Goal: Book appointment/travel/reservation

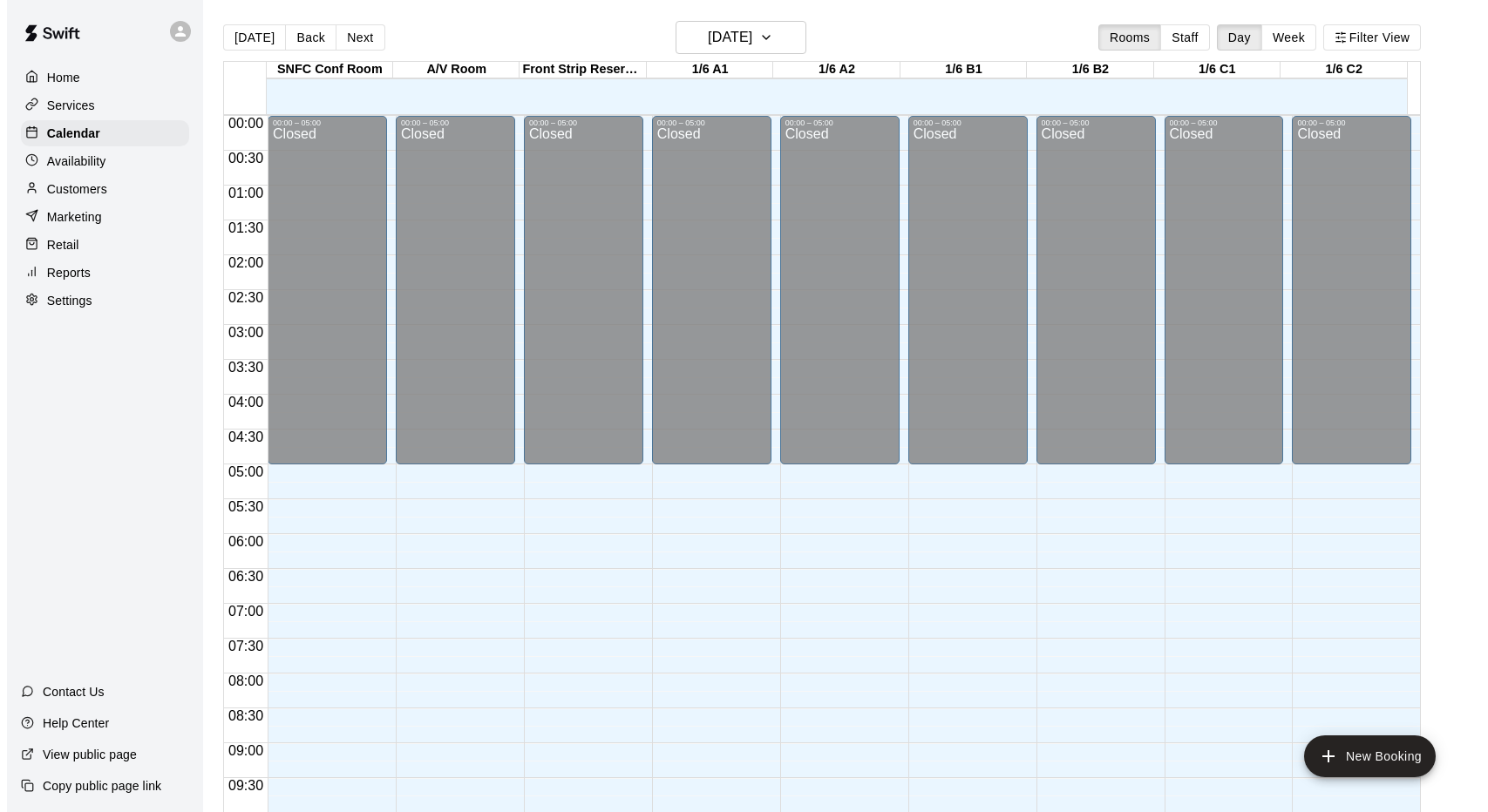
scroll to position [905, 0]
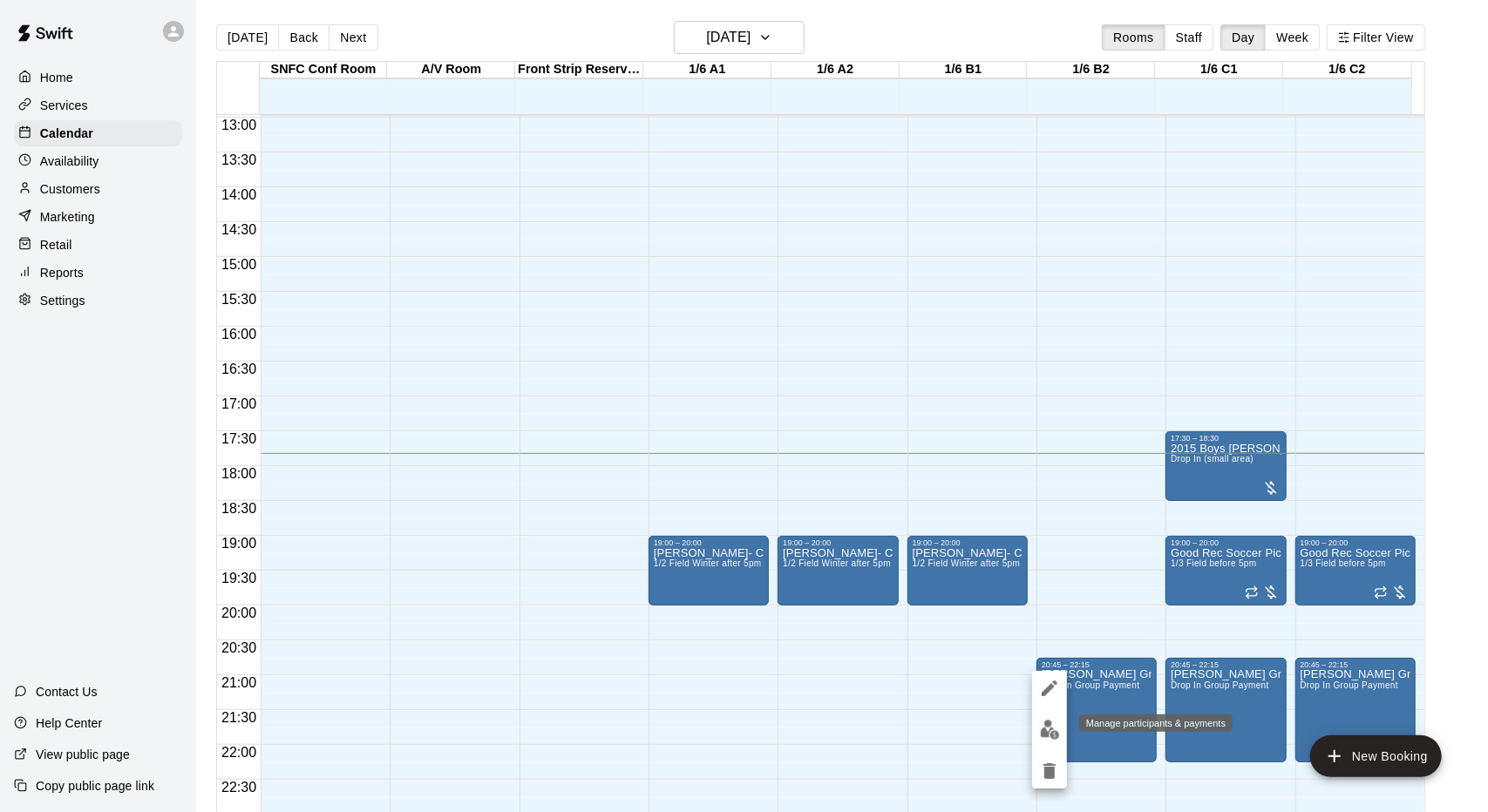
click at [1049, 718] on button "edit" at bounding box center [1049, 729] width 34 height 34
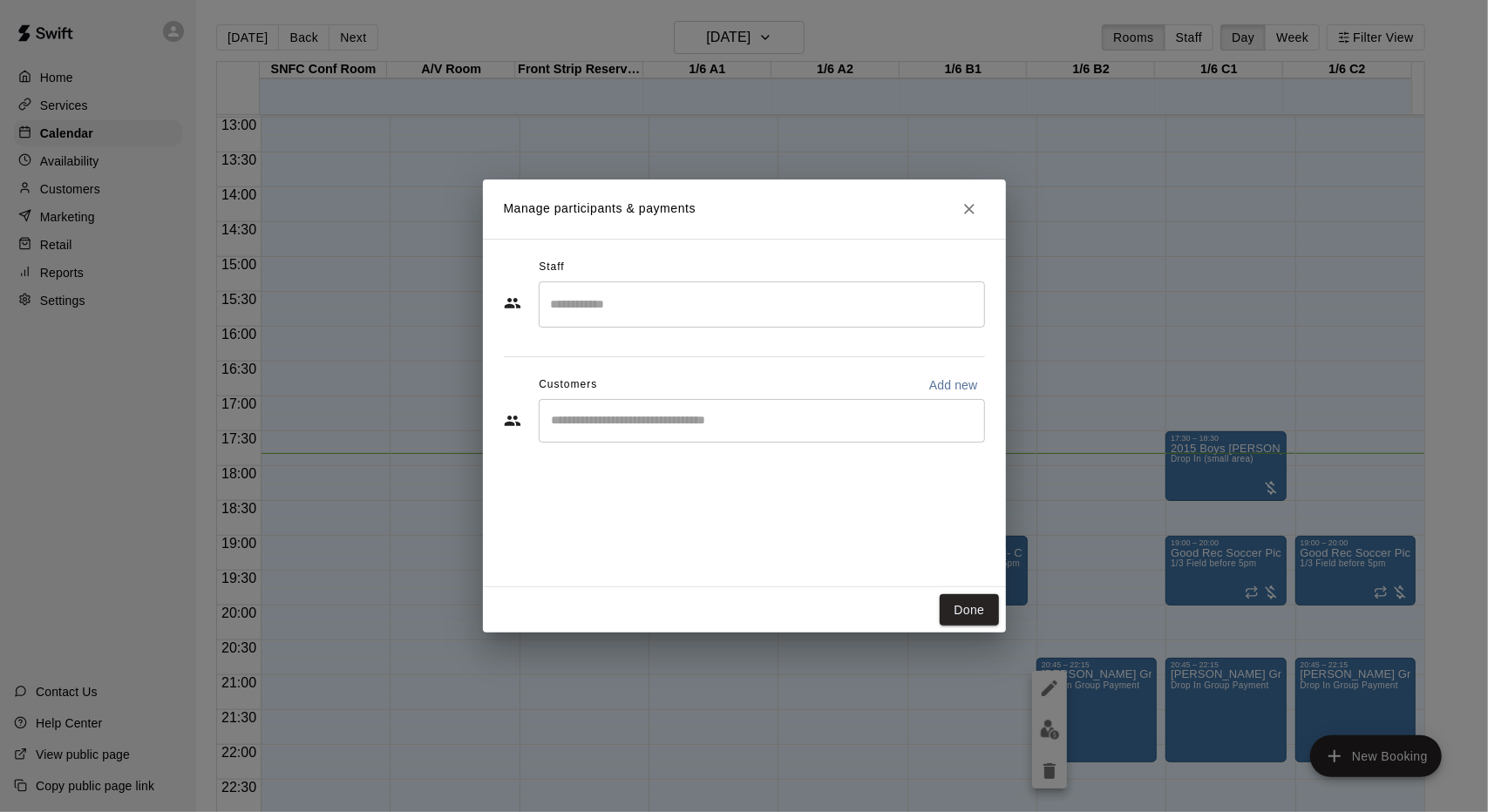
click at [646, 296] on input "Search staff" at bounding box center [762, 304] width 431 height 31
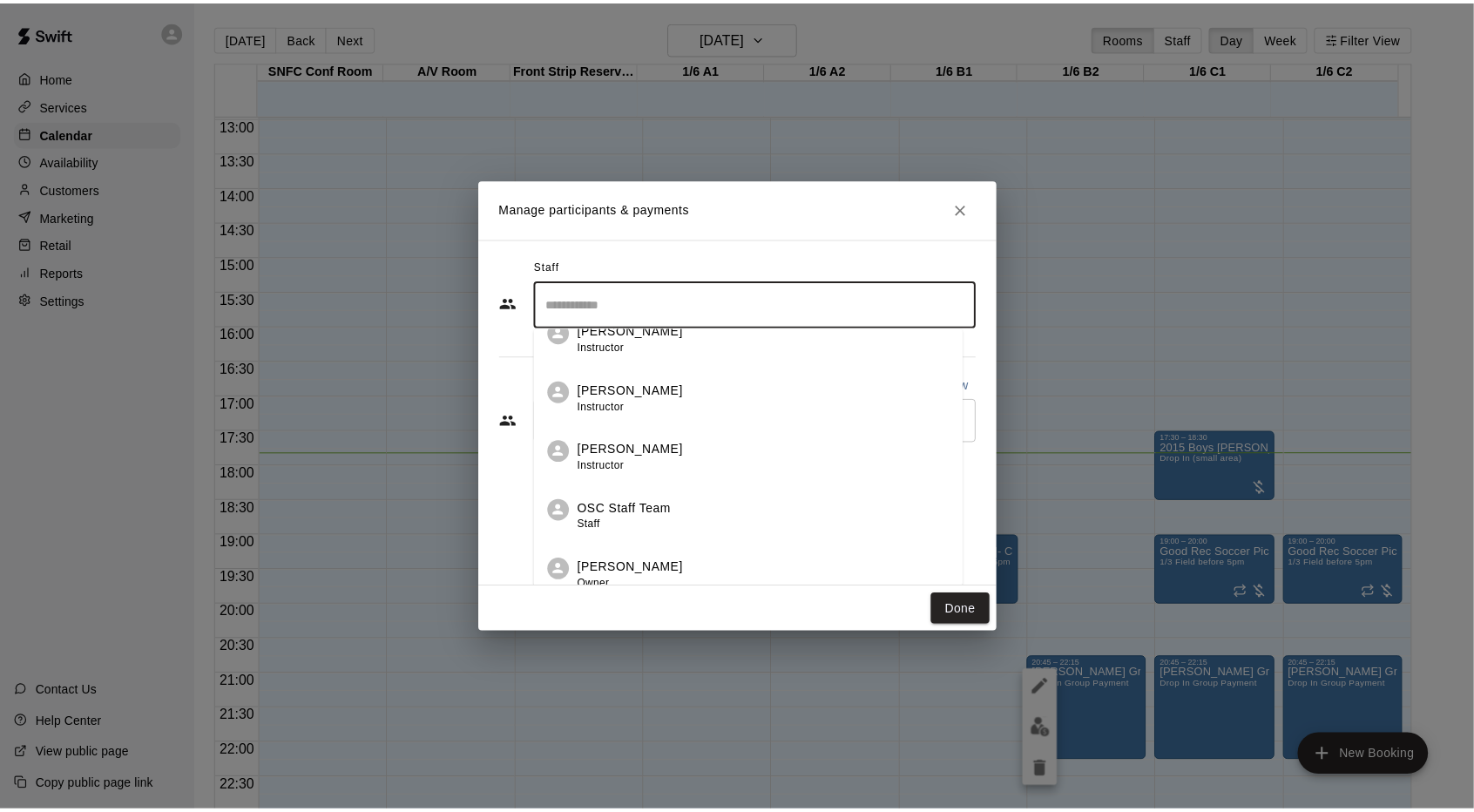
scroll to position [36, 0]
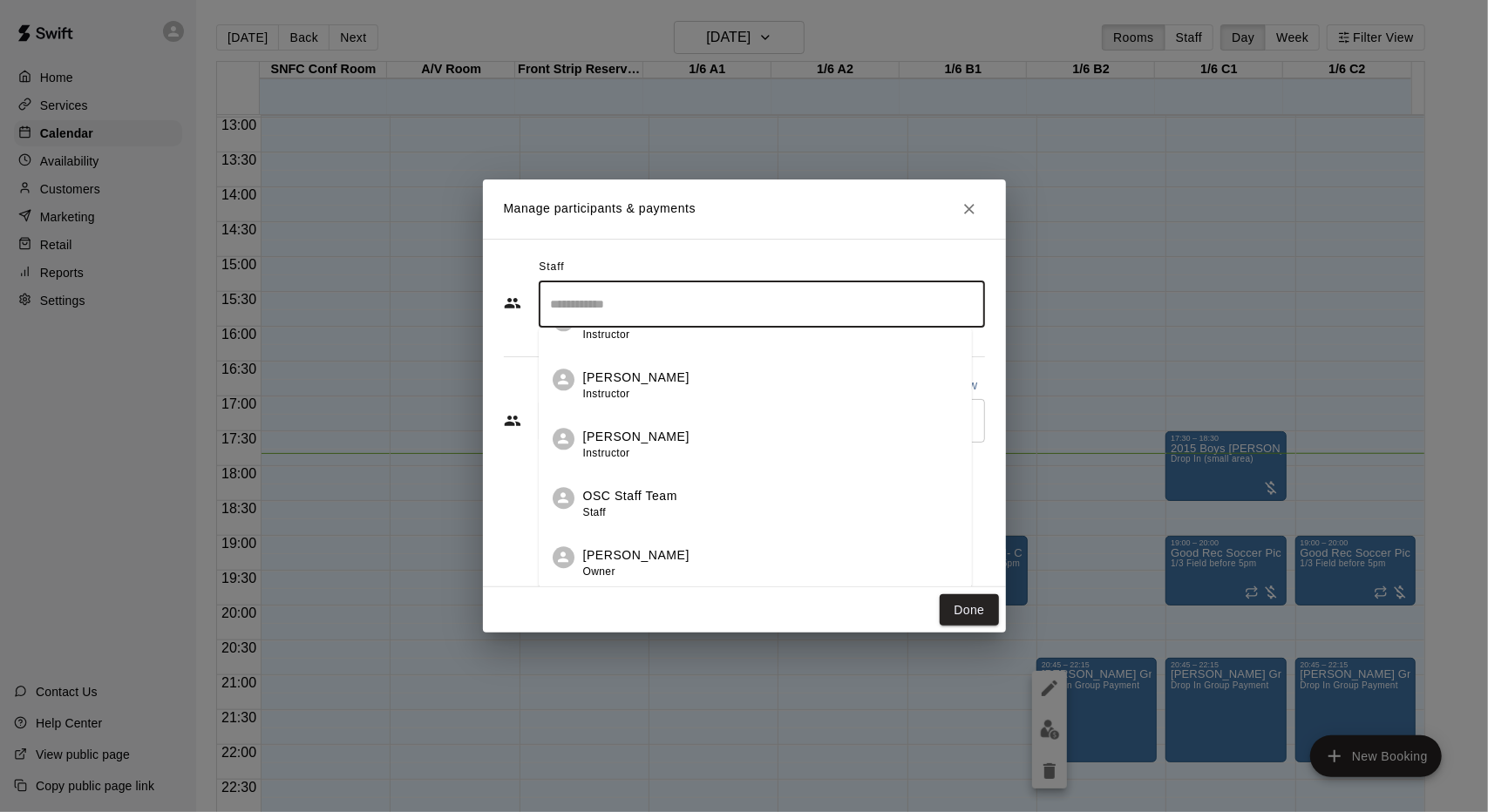
click at [692, 496] on div "OSC Staff Team Staff" at bounding box center [770, 504] width 374 height 34
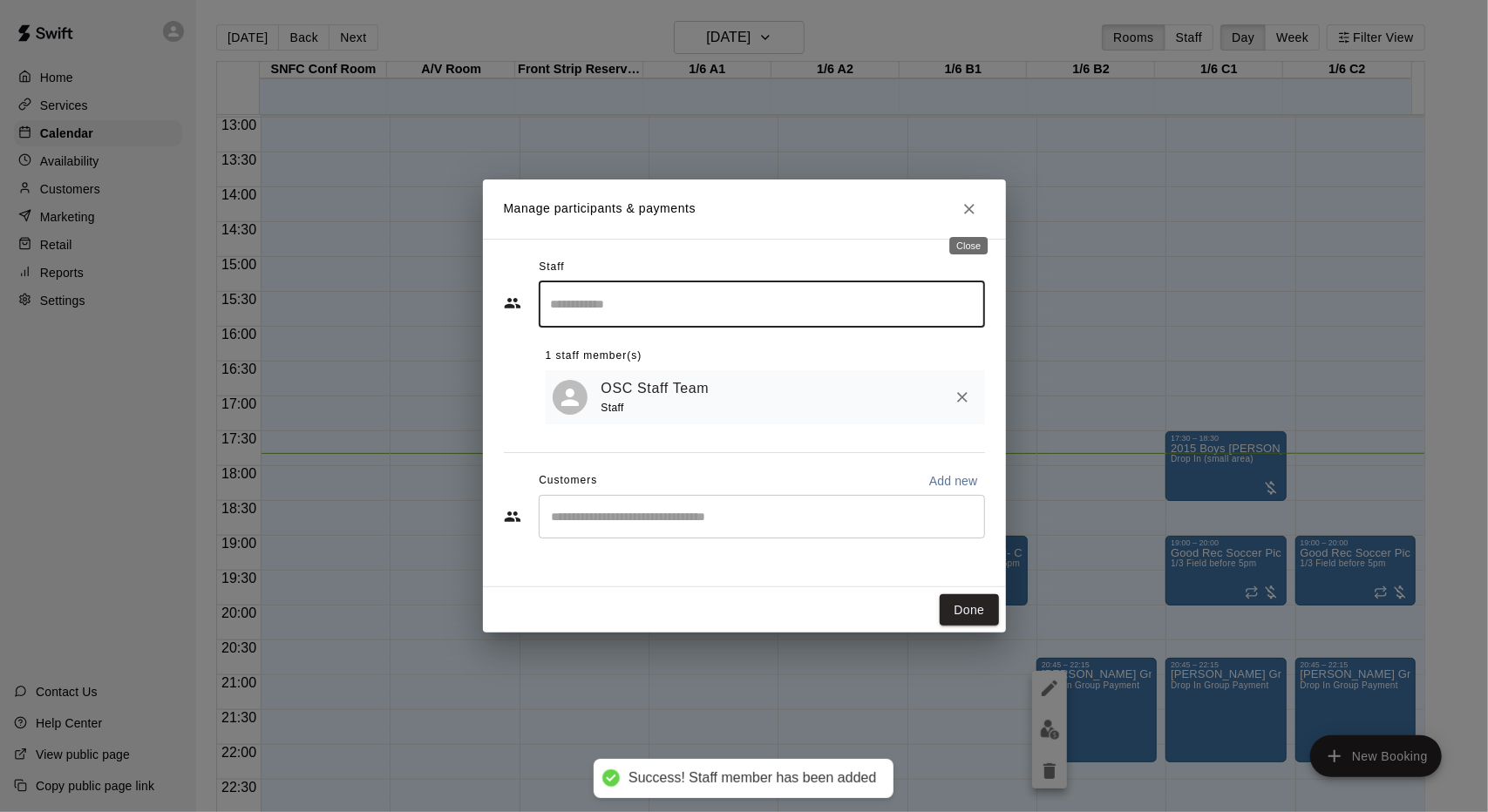
click at [969, 211] on icon "Close" at bounding box center [970, 209] width 18 height 18
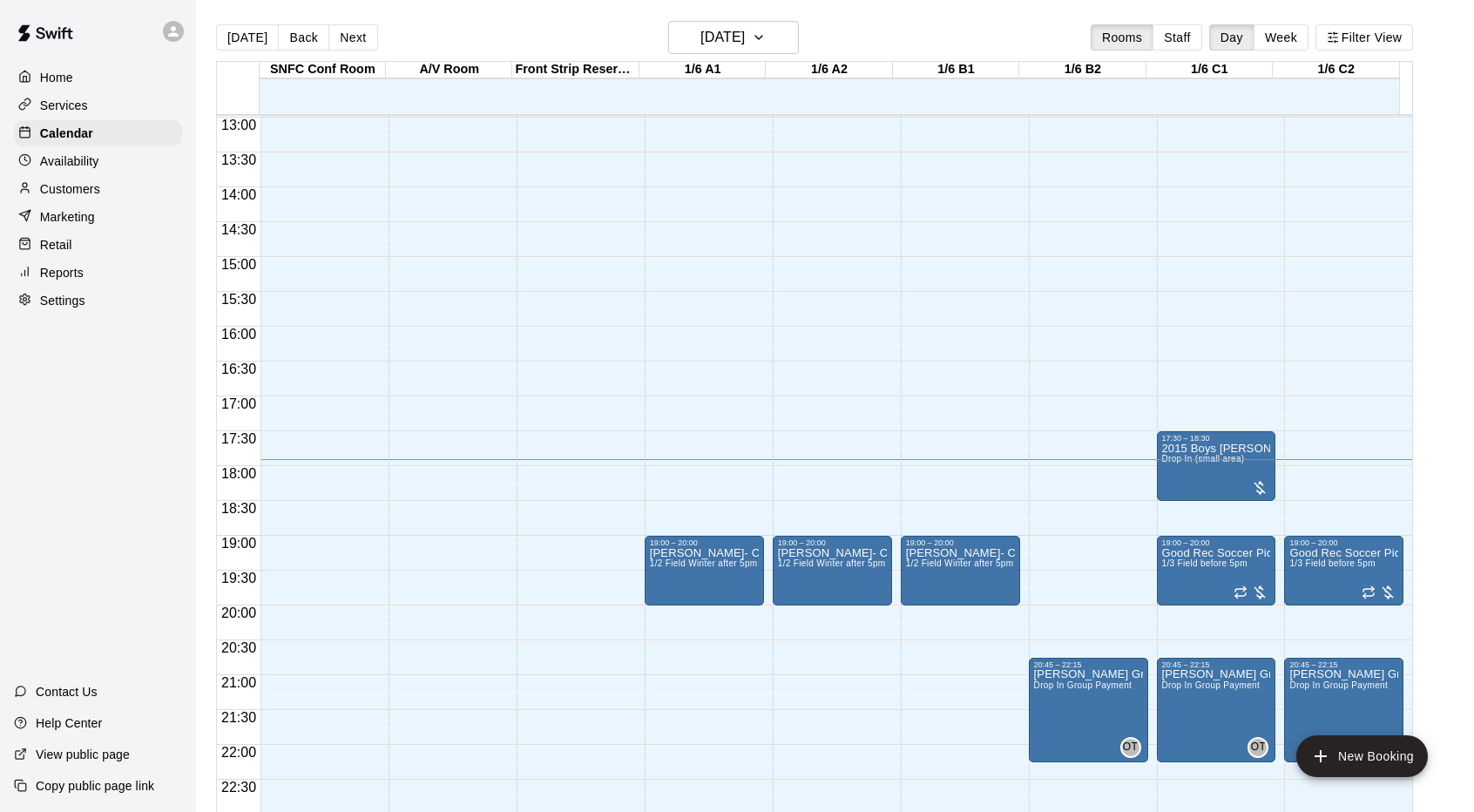
click at [852, 94] on div at bounding box center [829, 88] width 126 height 18
click at [745, 42] on h6 "[DATE]" at bounding box center [723, 38] width 44 height 25
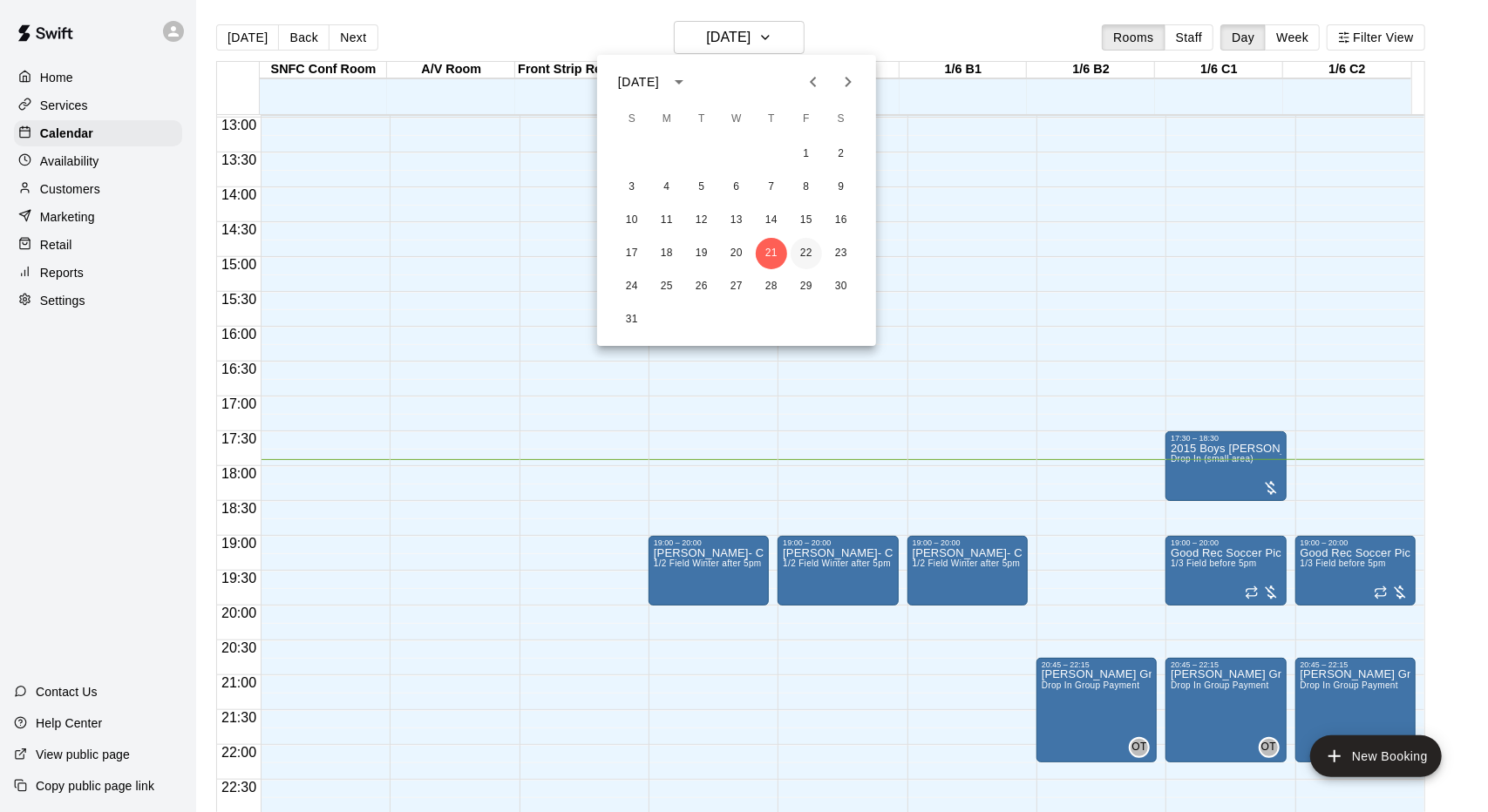
click at [804, 248] on button "22" at bounding box center [806, 253] width 32 height 32
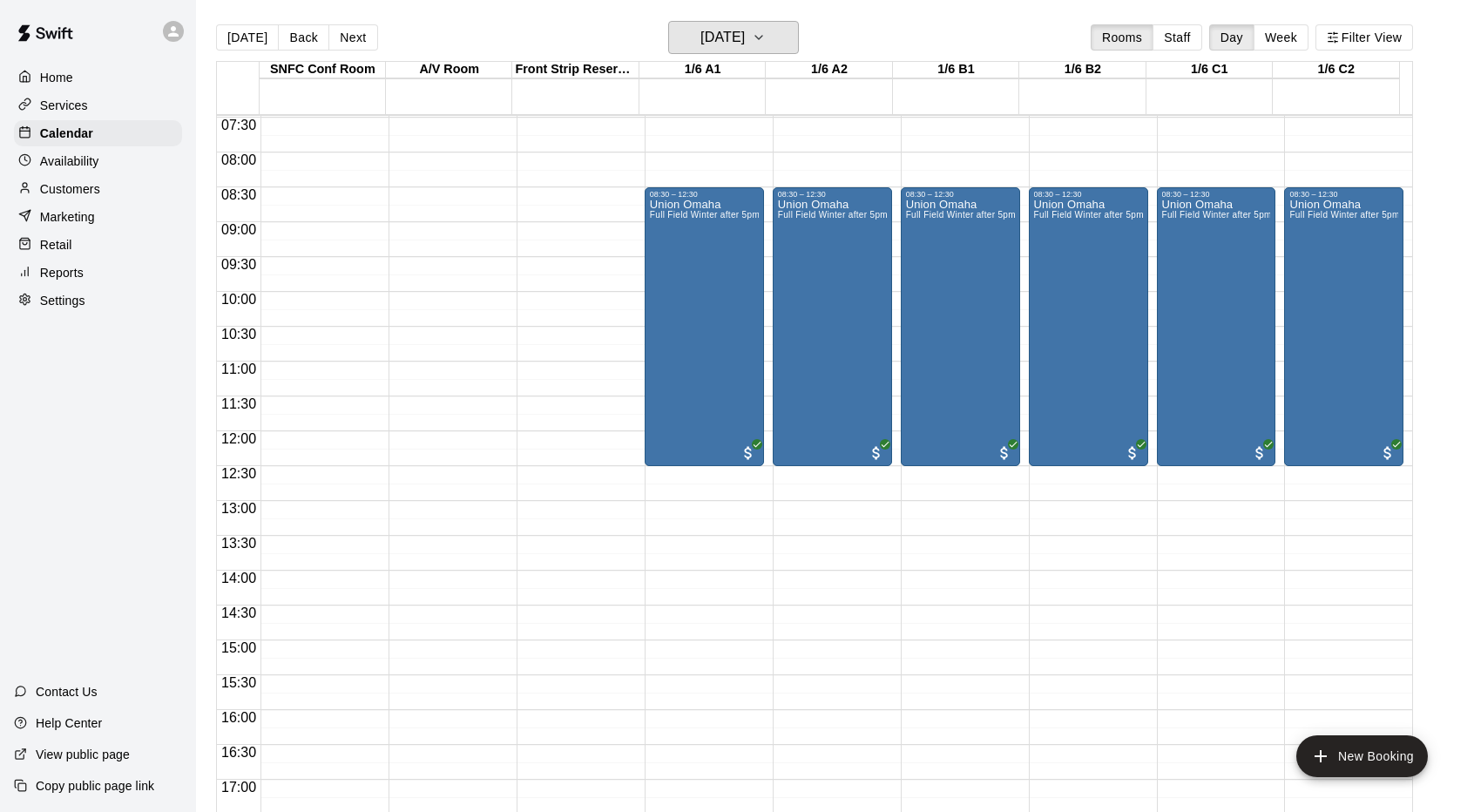
scroll to position [347, 0]
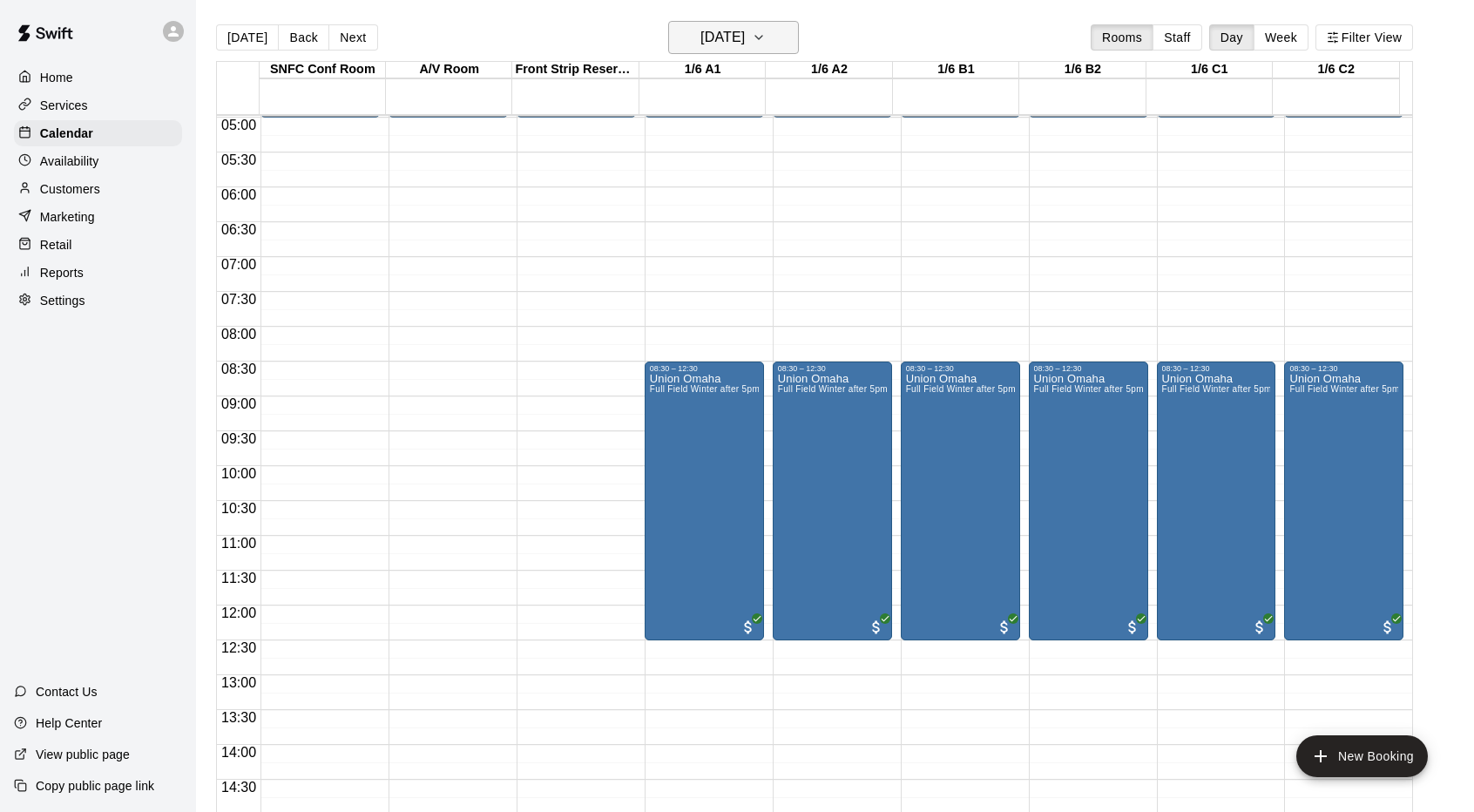
click at [766, 44] on icon "button" at bounding box center [759, 38] width 14 height 21
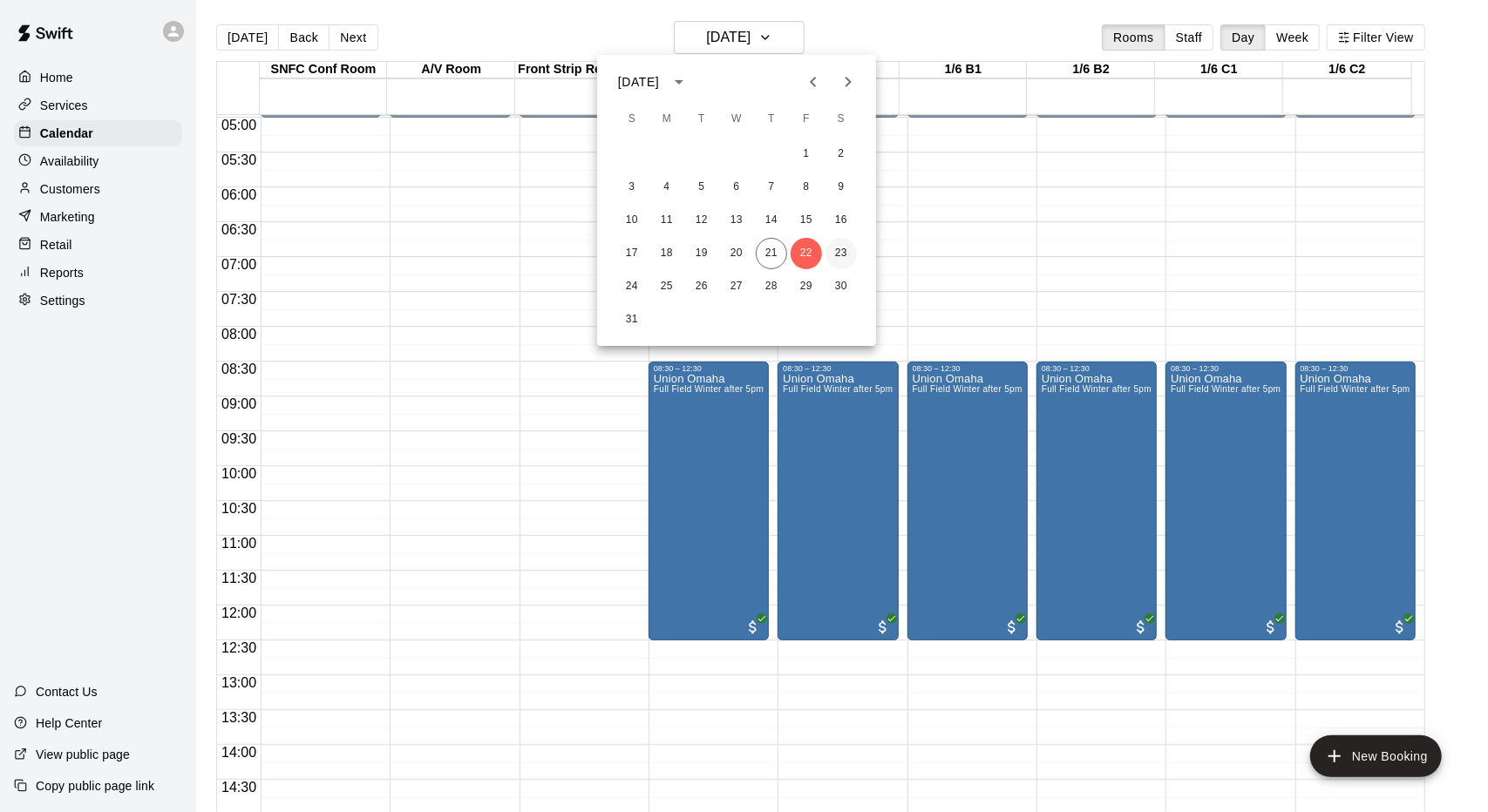
click at [836, 252] on button "23" at bounding box center [842, 253] width 32 height 32
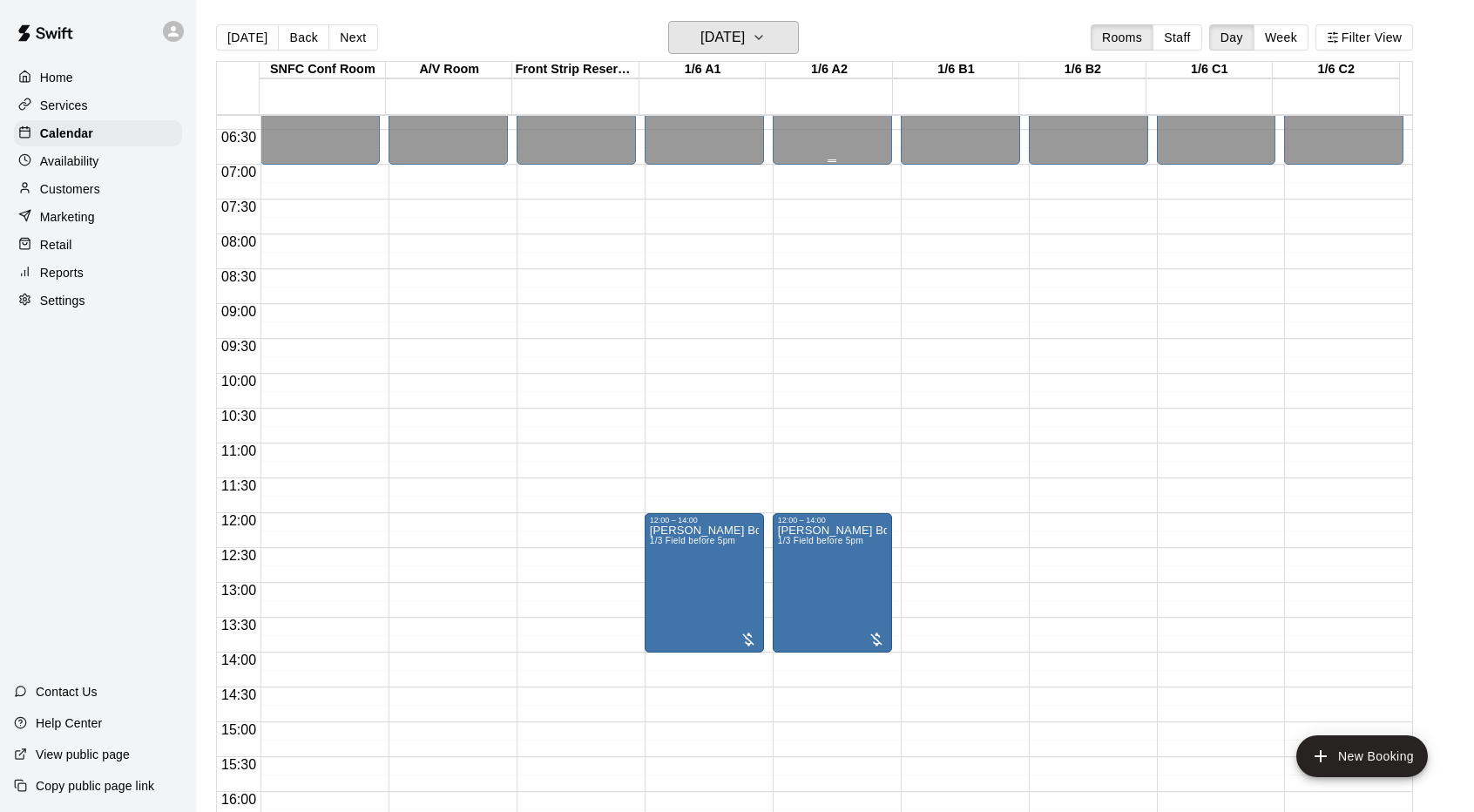
scroll to position [521, 0]
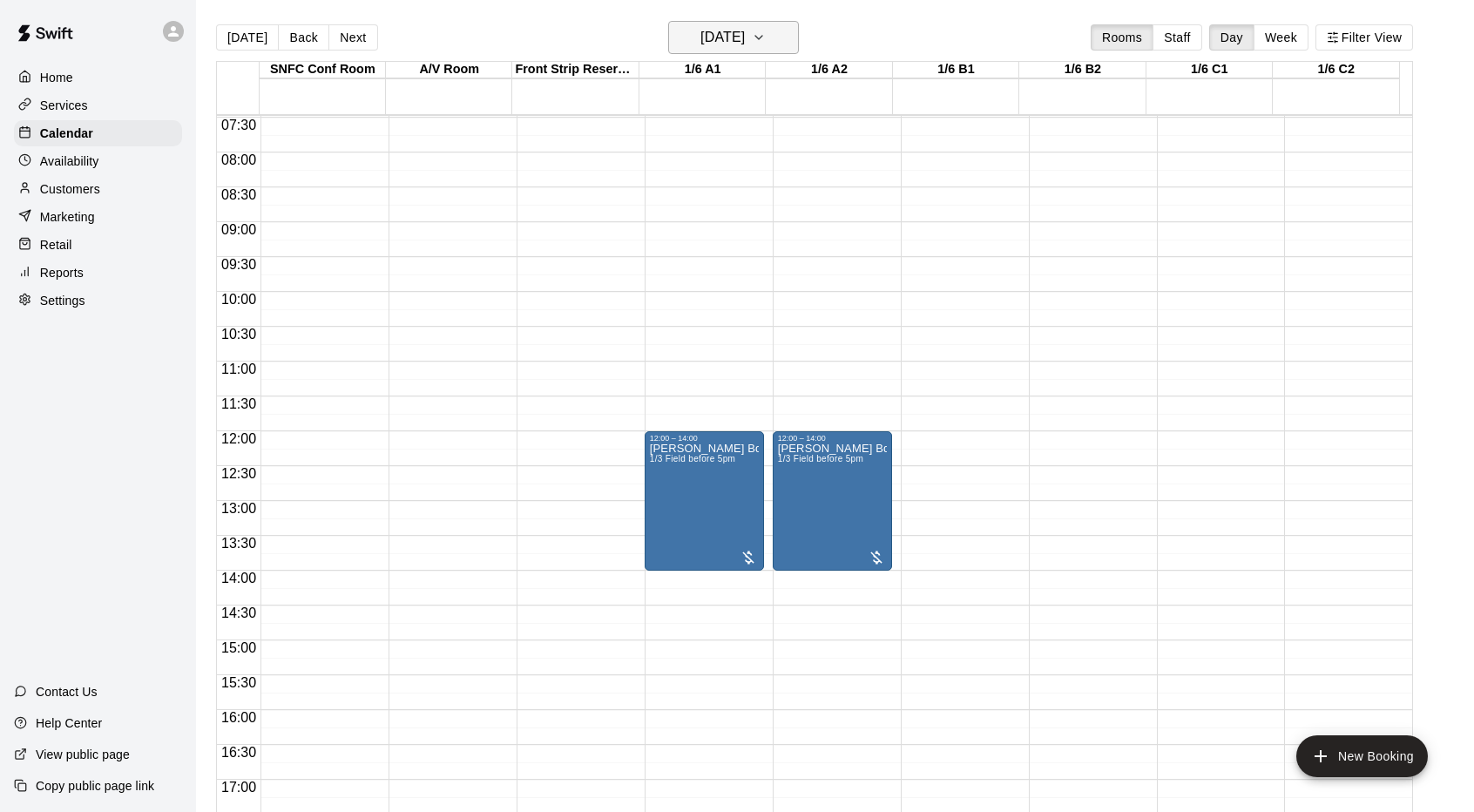
click at [745, 39] on h6 "[DATE]" at bounding box center [723, 38] width 44 height 25
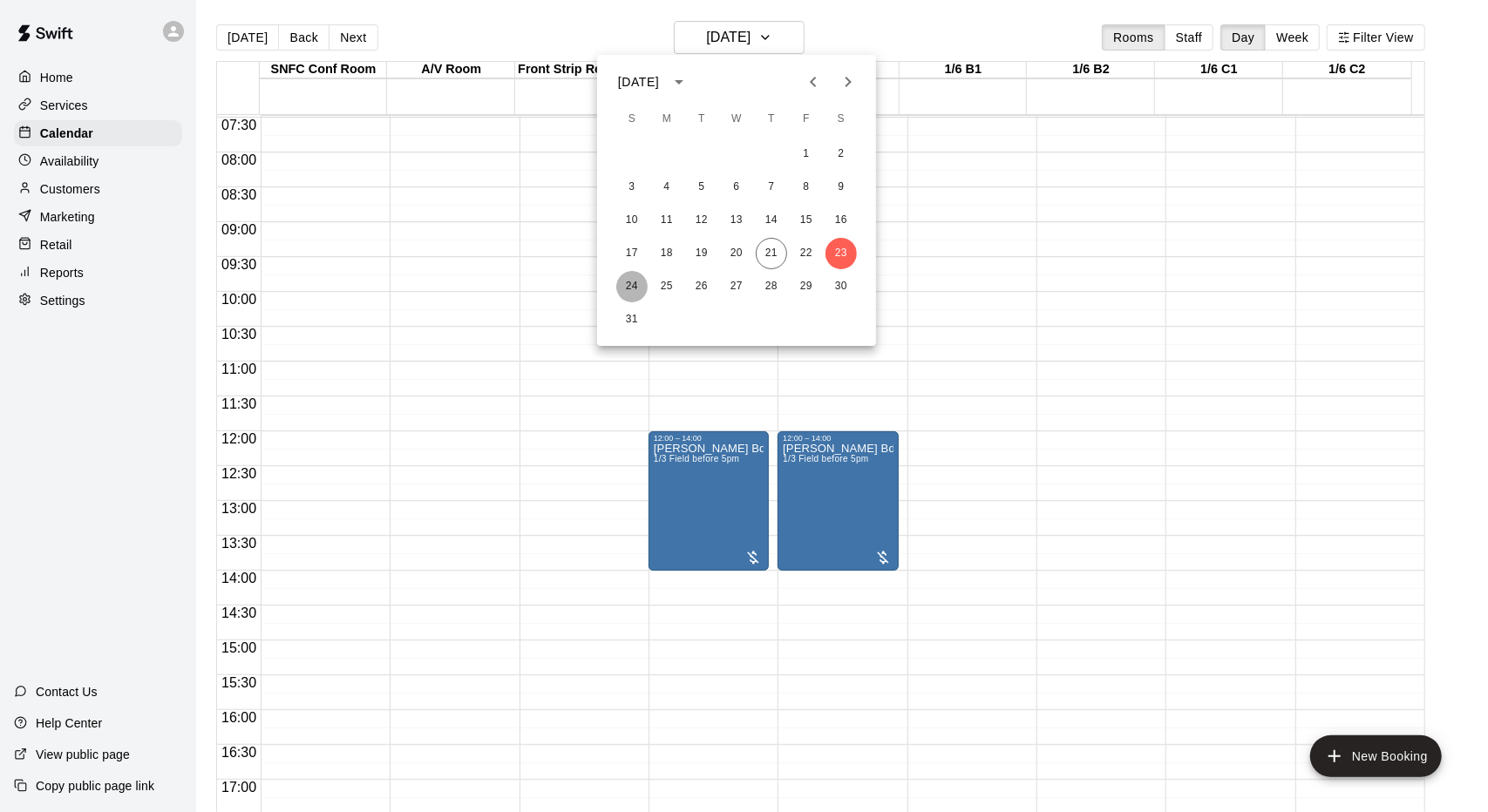
click at [632, 285] on button "24" at bounding box center [632, 287] width 32 height 32
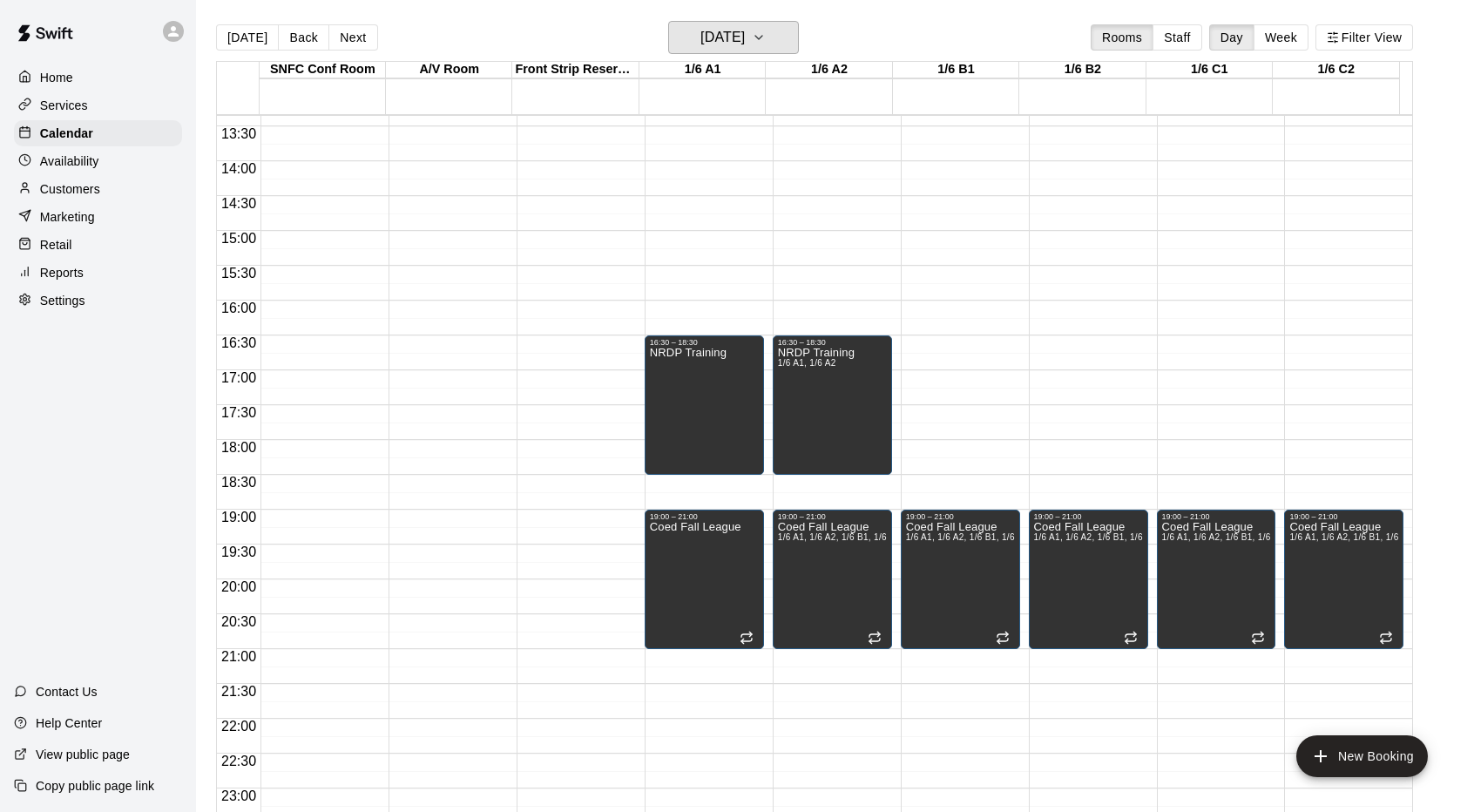
scroll to position [957, 0]
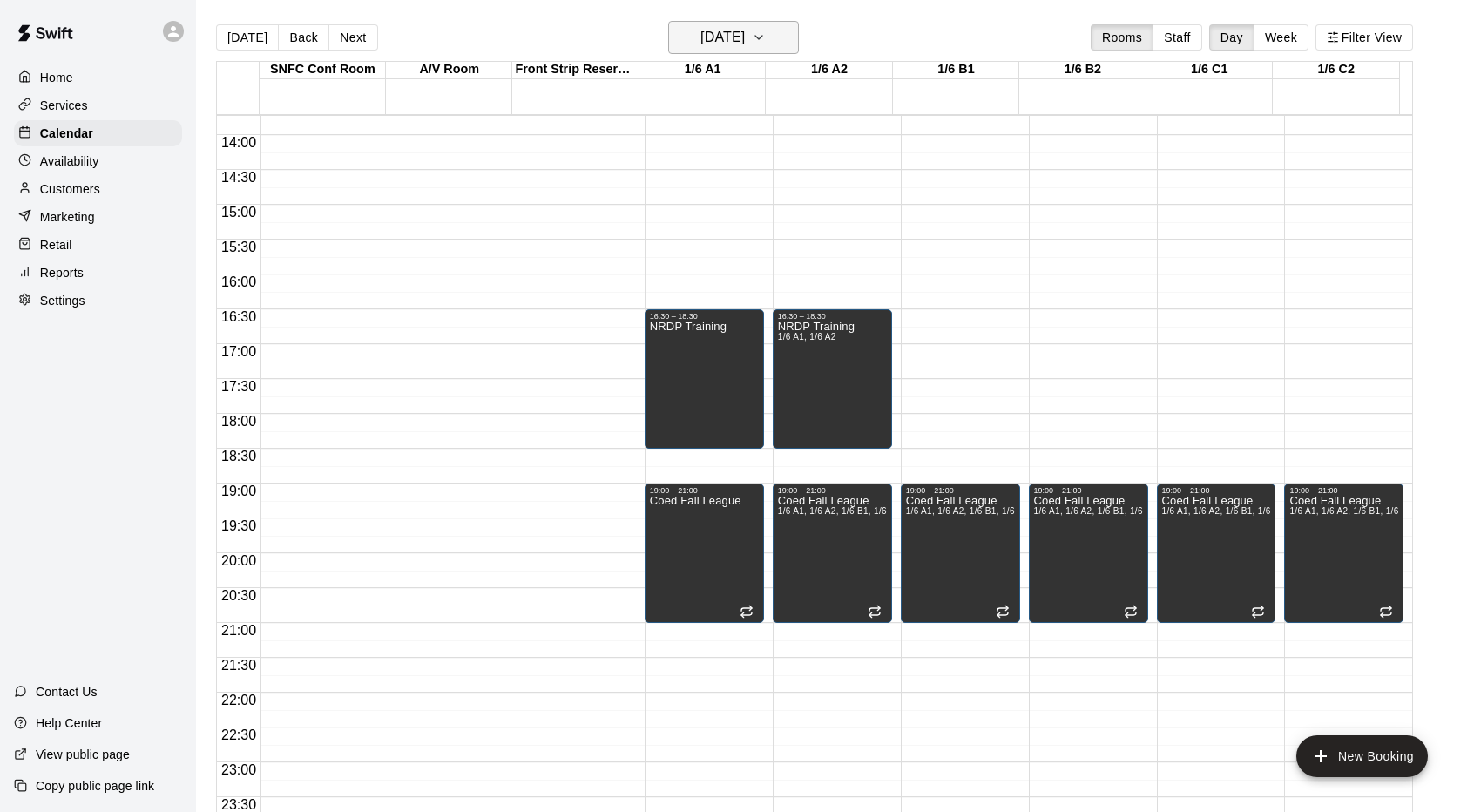
click at [766, 39] on icon "button" at bounding box center [759, 38] width 14 height 21
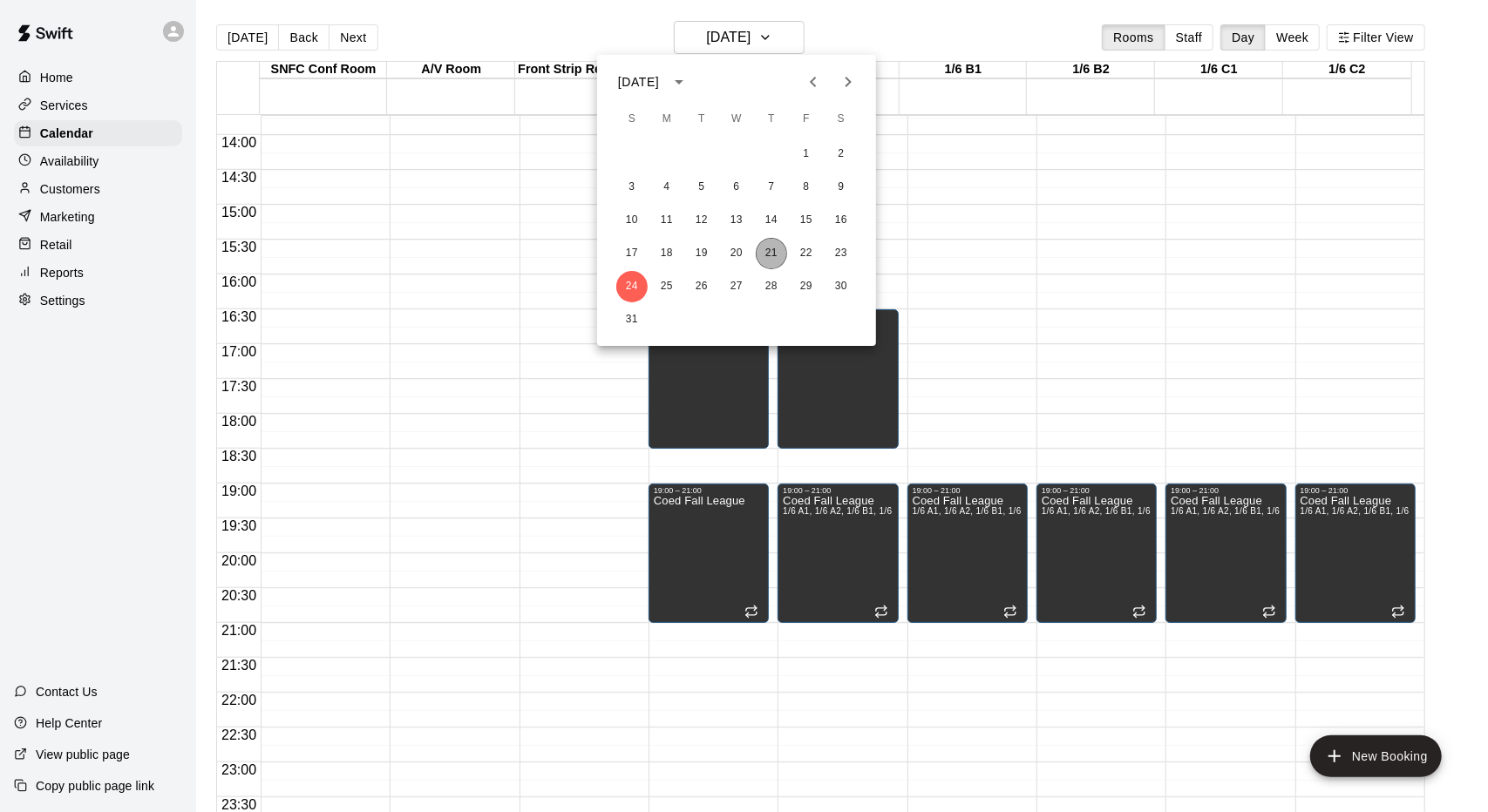
click at [767, 251] on button "21" at bounding box center [772, 253] width 32 height 32
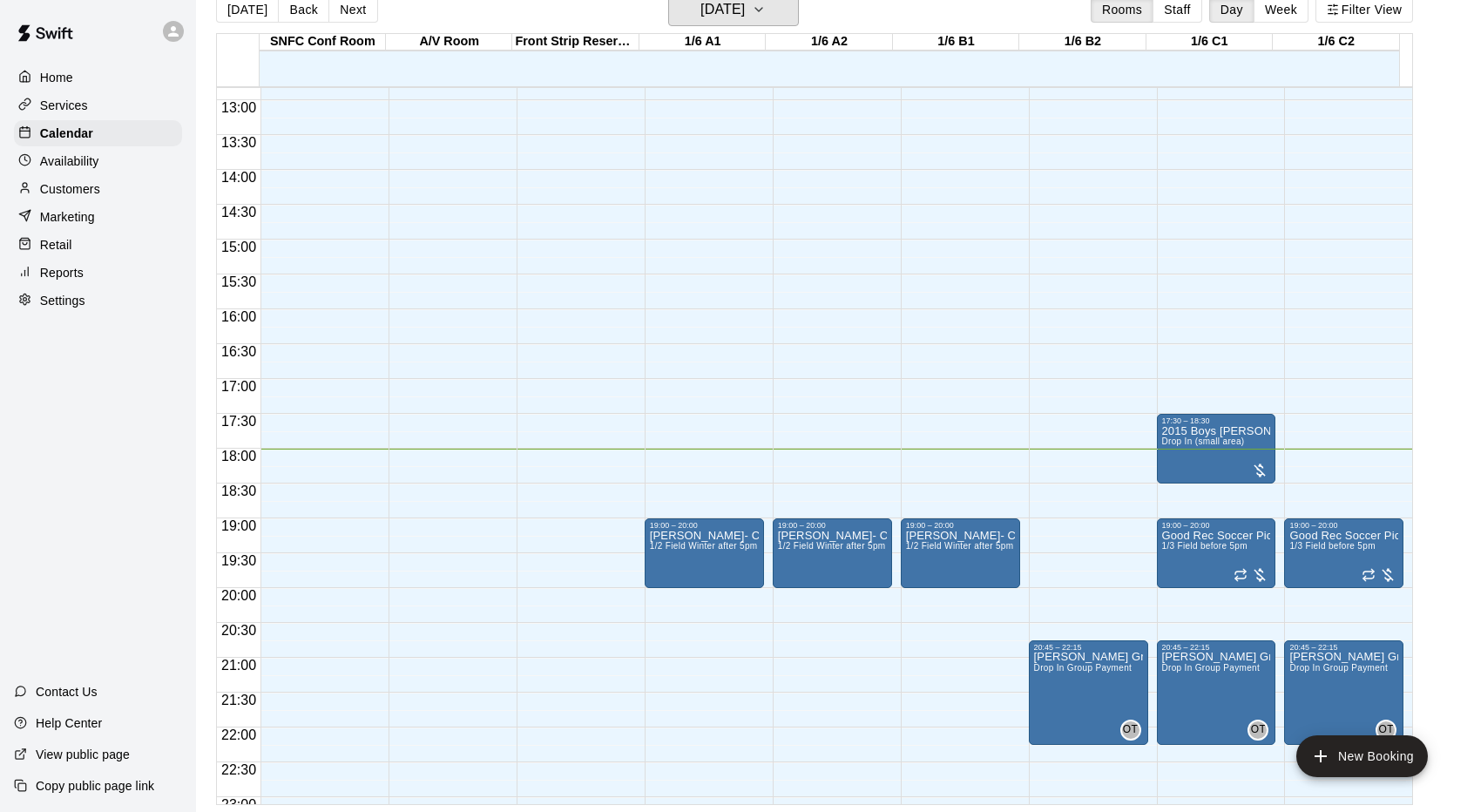
scroll to position [869, 0]
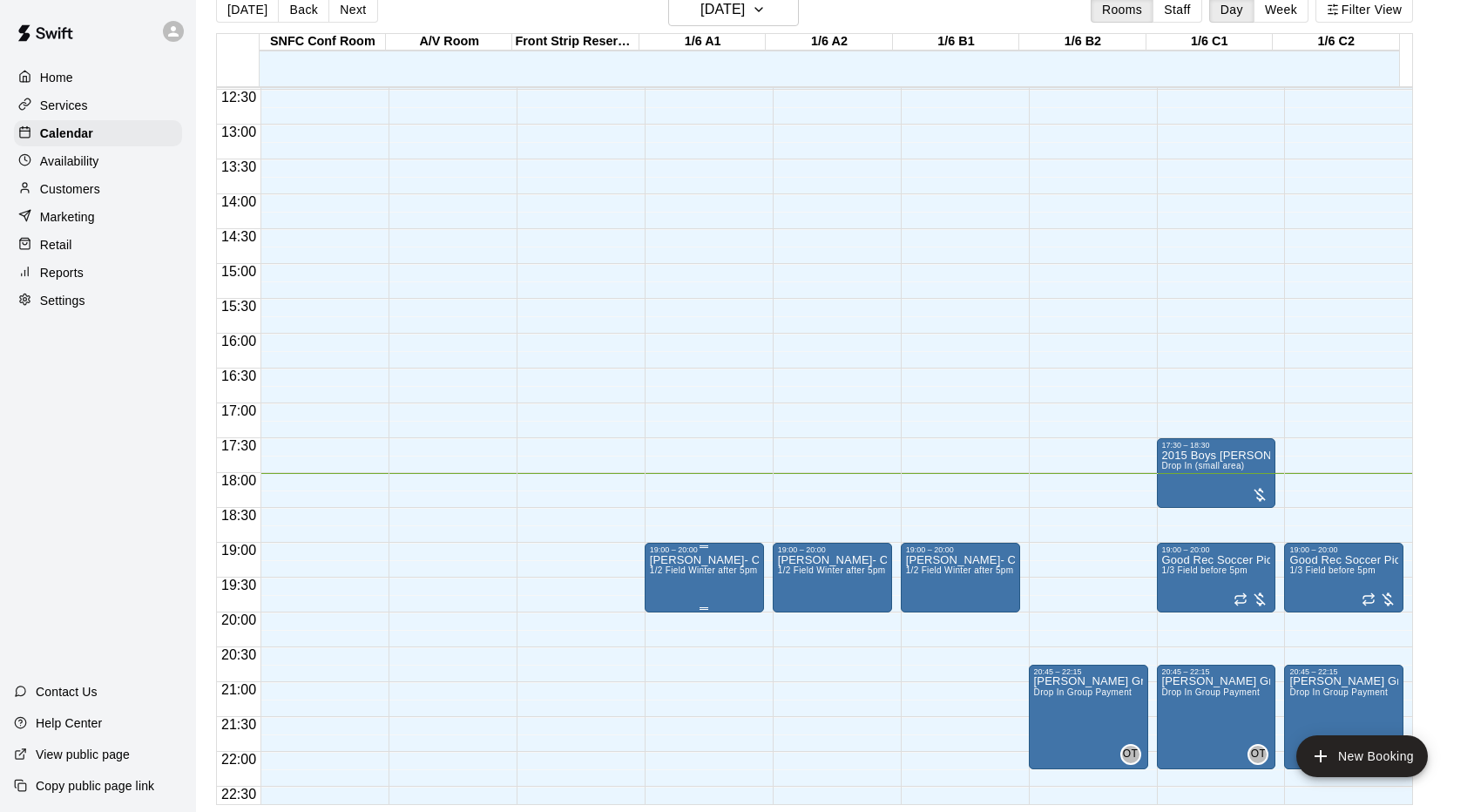
click at [720, 560] on p "[PERSON_NAME]- C License Session" at bounding box center [703, 560] width 109 height 0
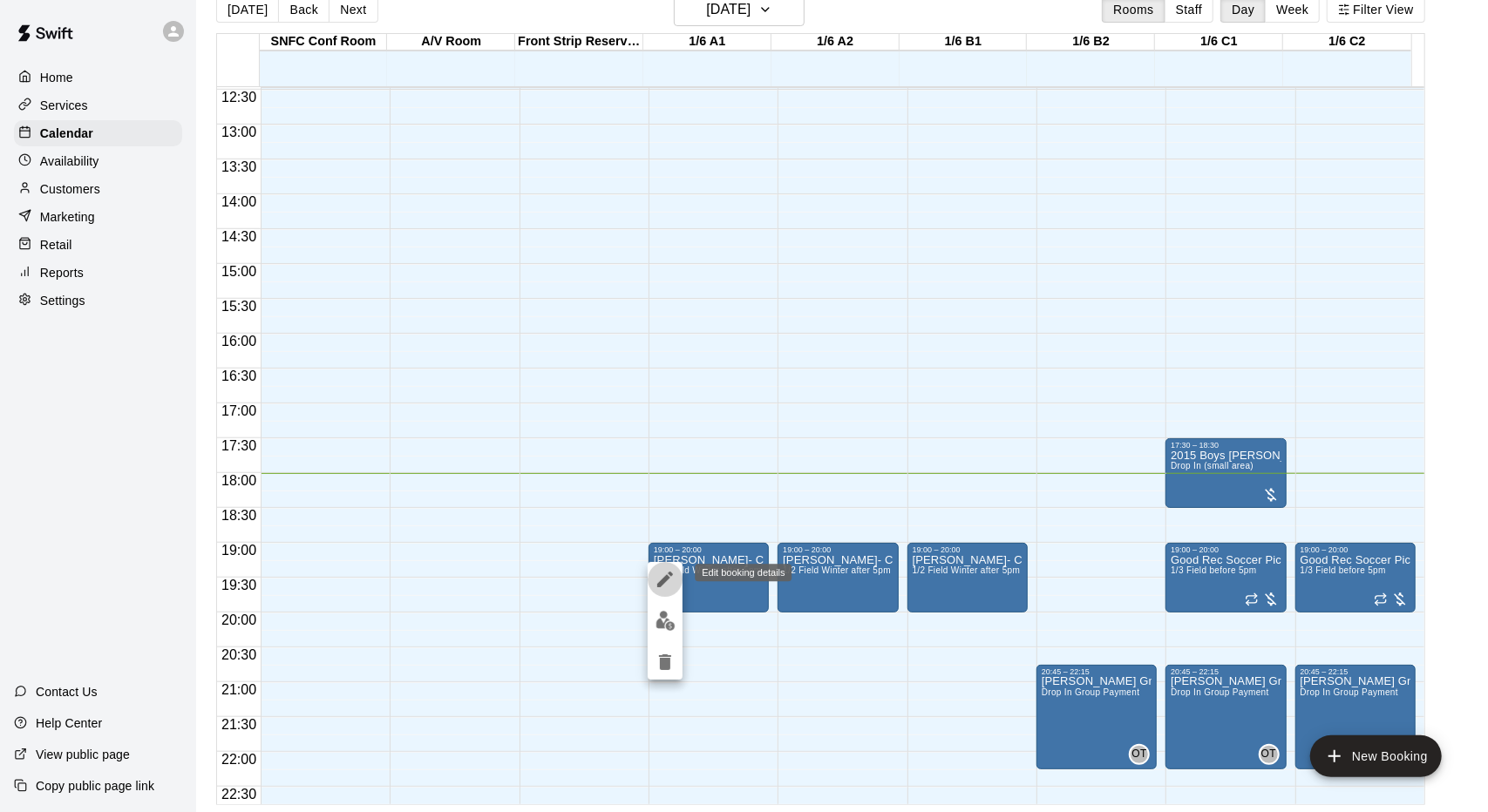
click at [665, 575] on icon "edit" at bounding box center [665, 580] width 21 height 21
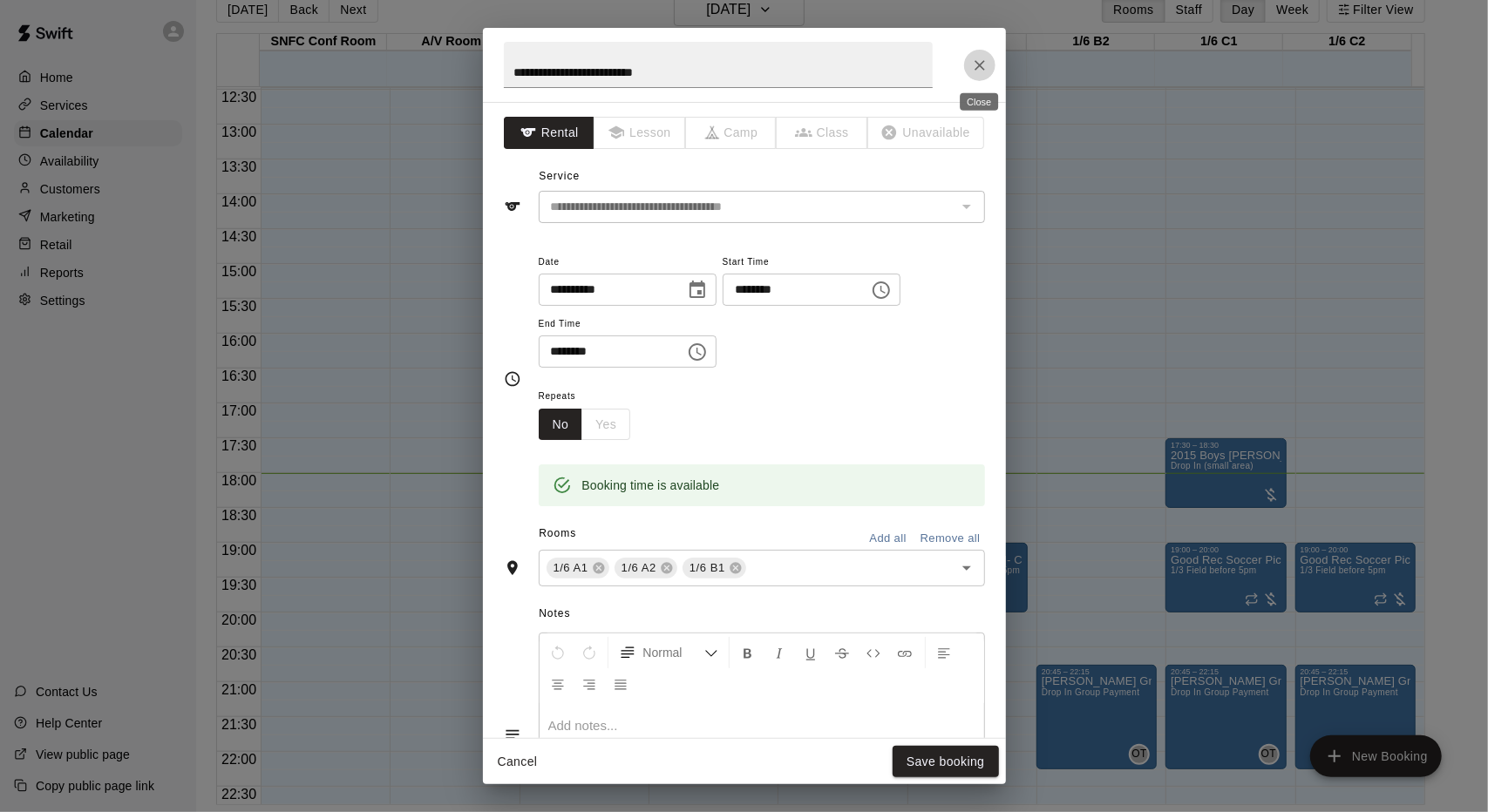
click at [992, 61] on button "Close" at bounding box center [980, 65] width 32 height 32
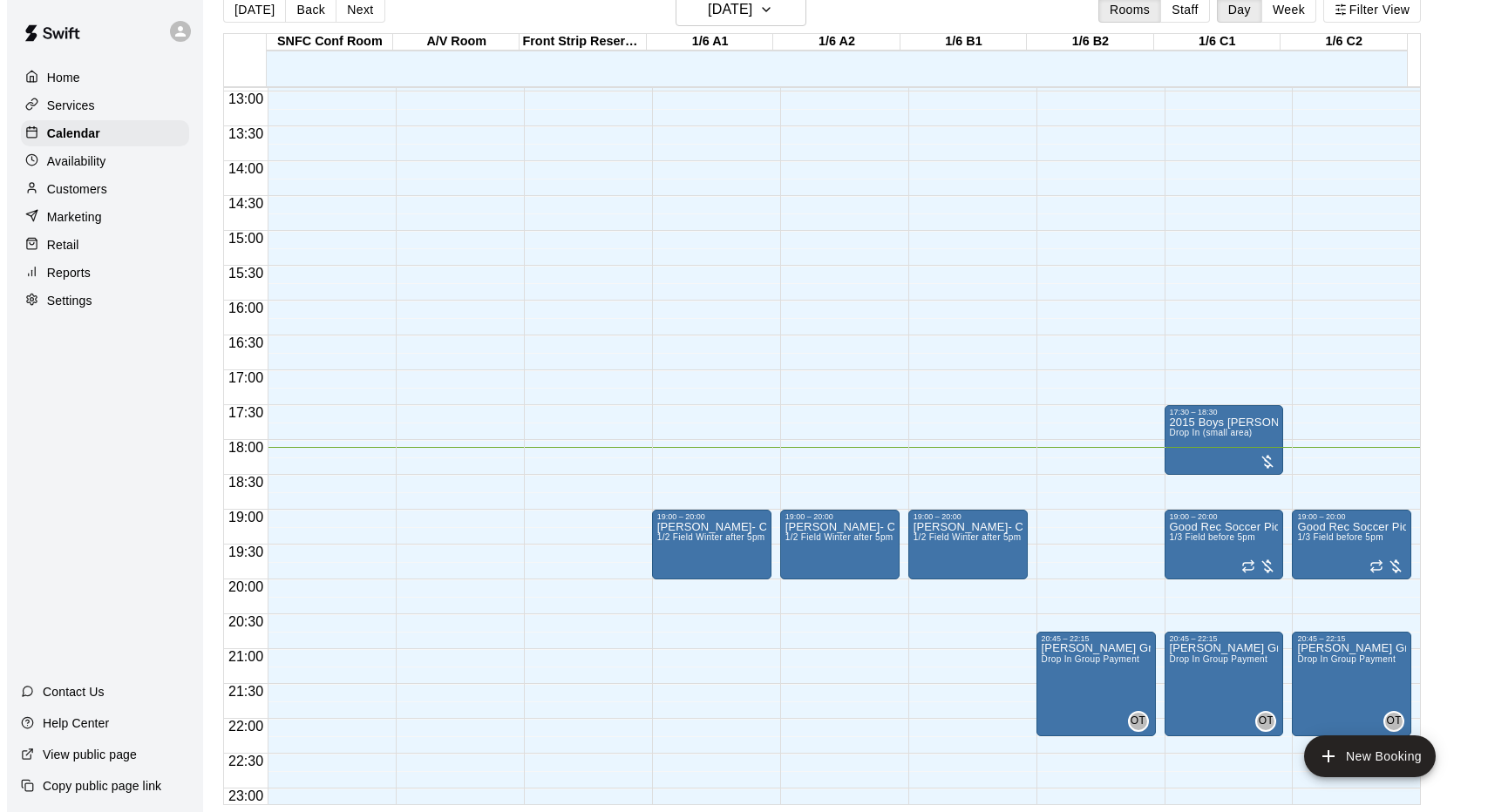
scroll to position [957, 0]
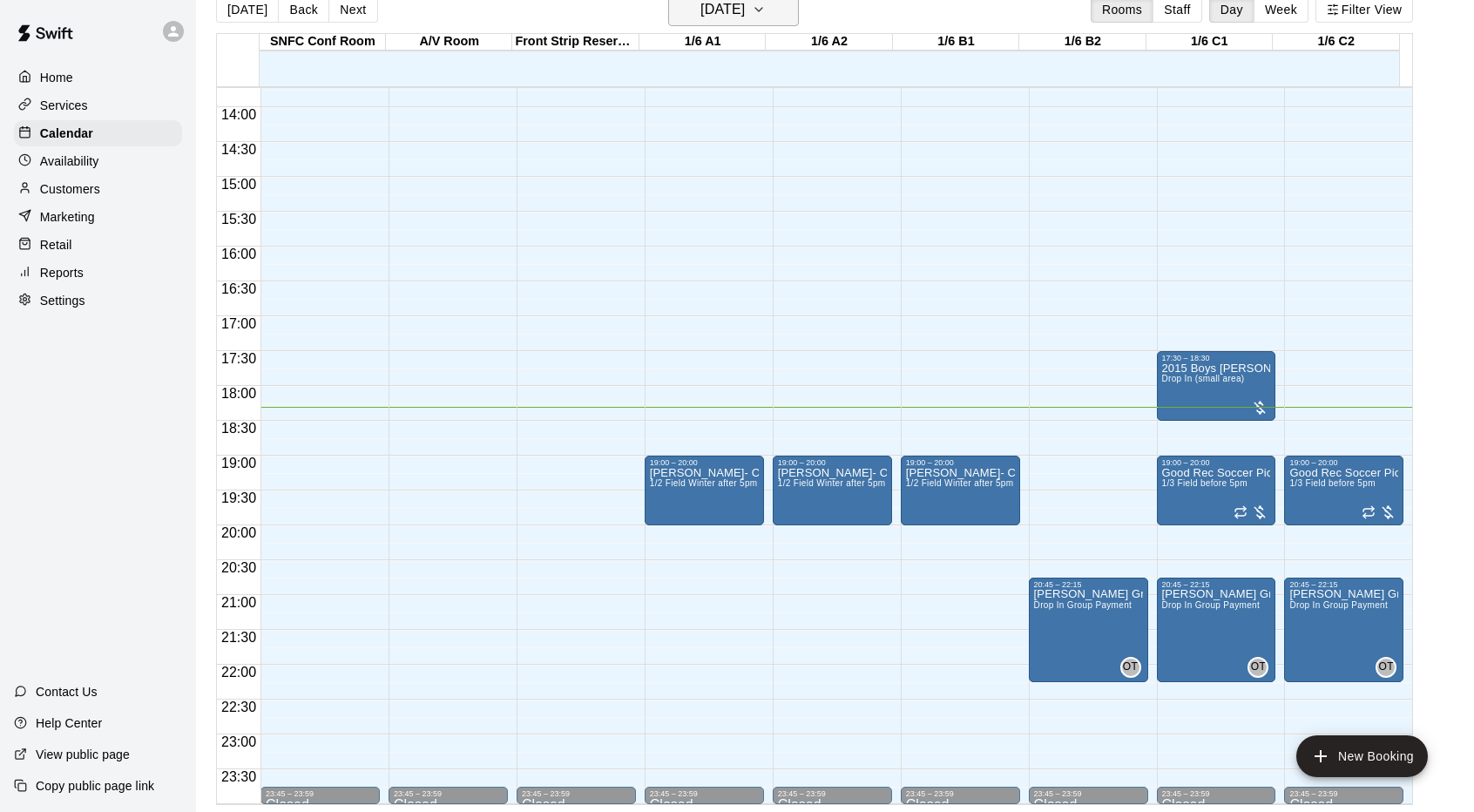
click at [766, 7] on icon "button" at bounding box center [759, 10] width 14 height 21
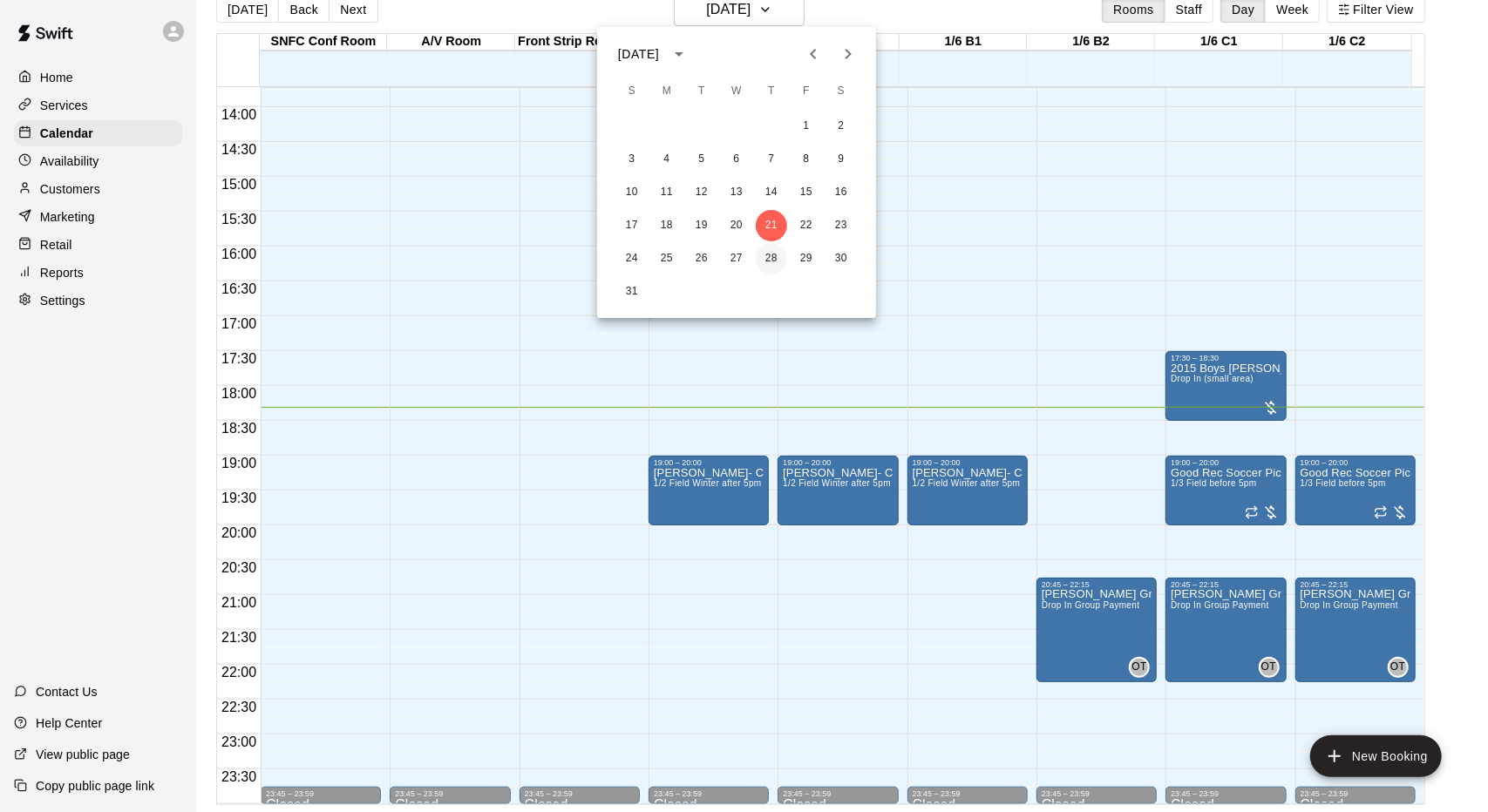
click at [771, 255] on button "28" at bounding box center [772, 259] width 32 height 32
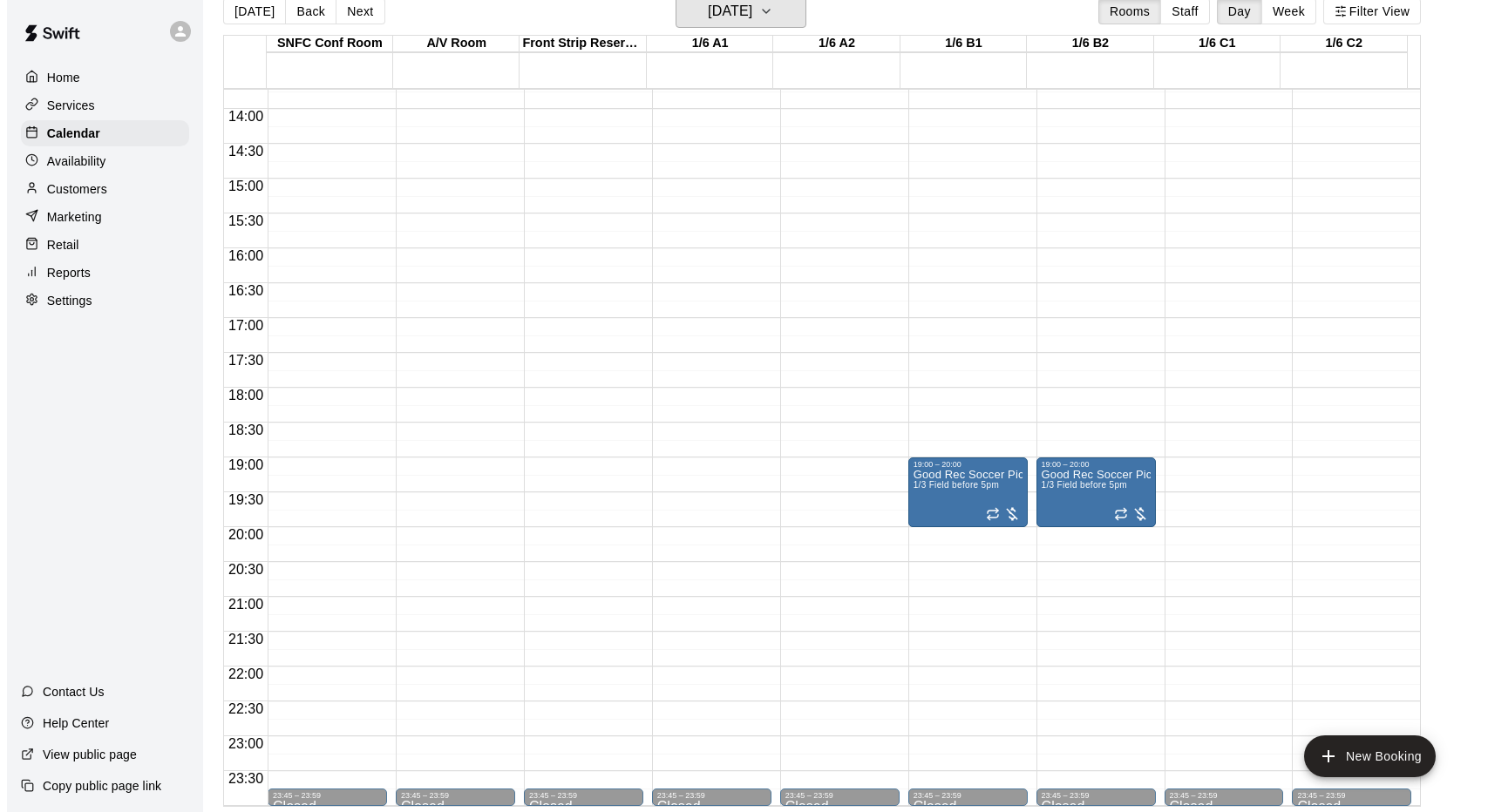
scroll to position [28, 0]
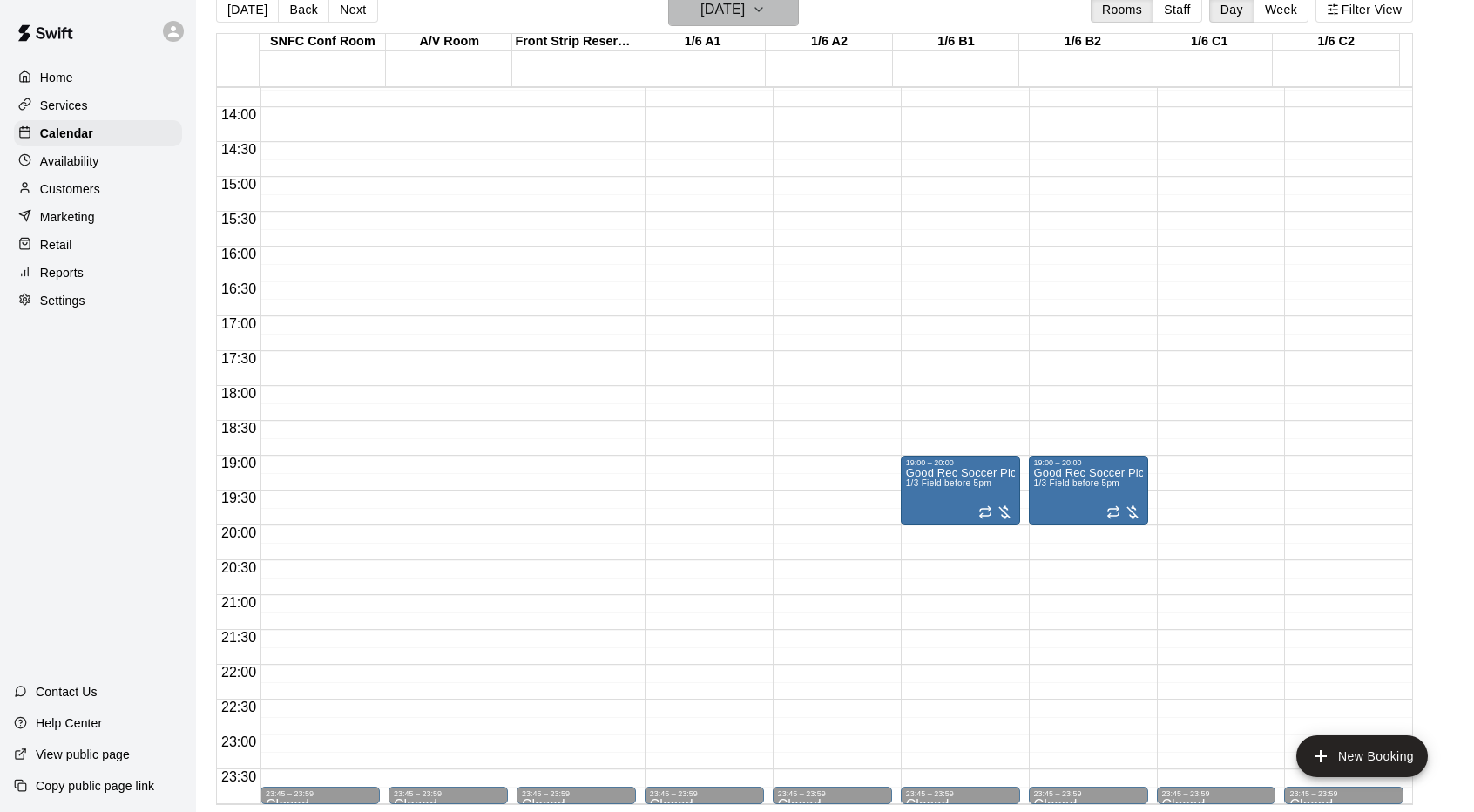
click at [766, 17] on icon "button" at bounding box center [759, 10] width 14 height 21
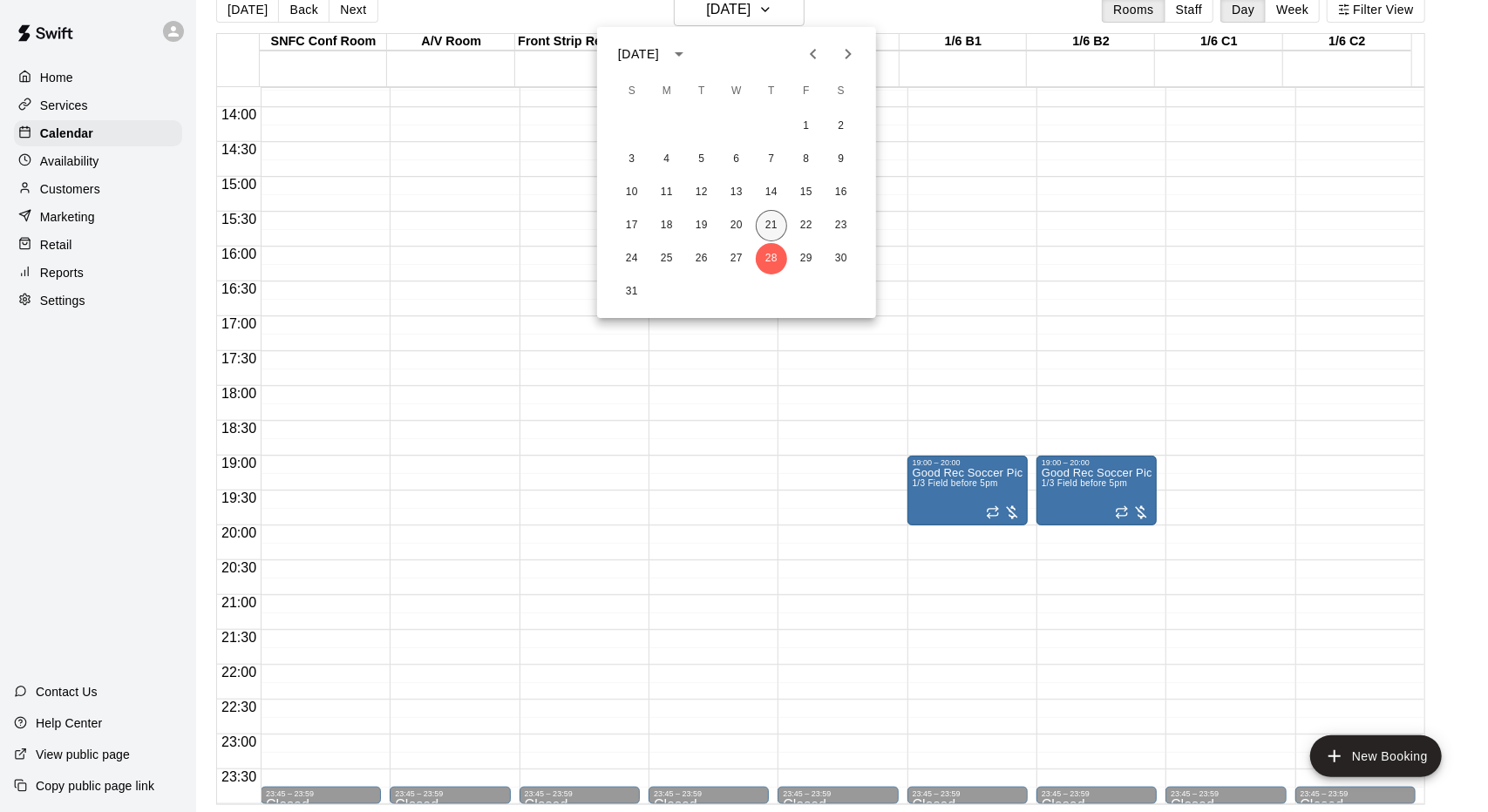
click at [774, 224] on button "21" at bounding box center [772, 226] width 32 height 32
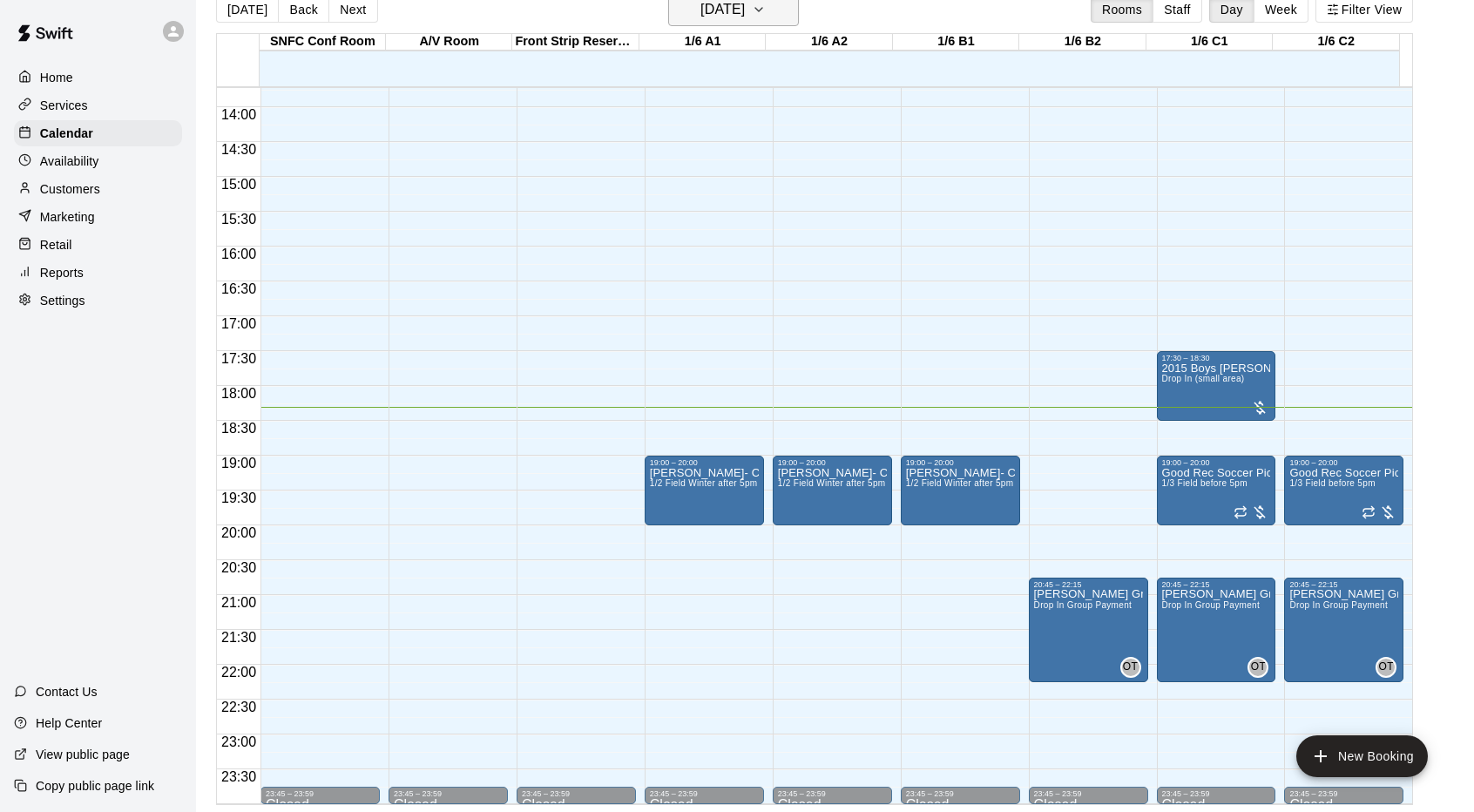
click at [745, 10] on h6 "[DATE]" at bounding box center [723, 10] width 44 height 25
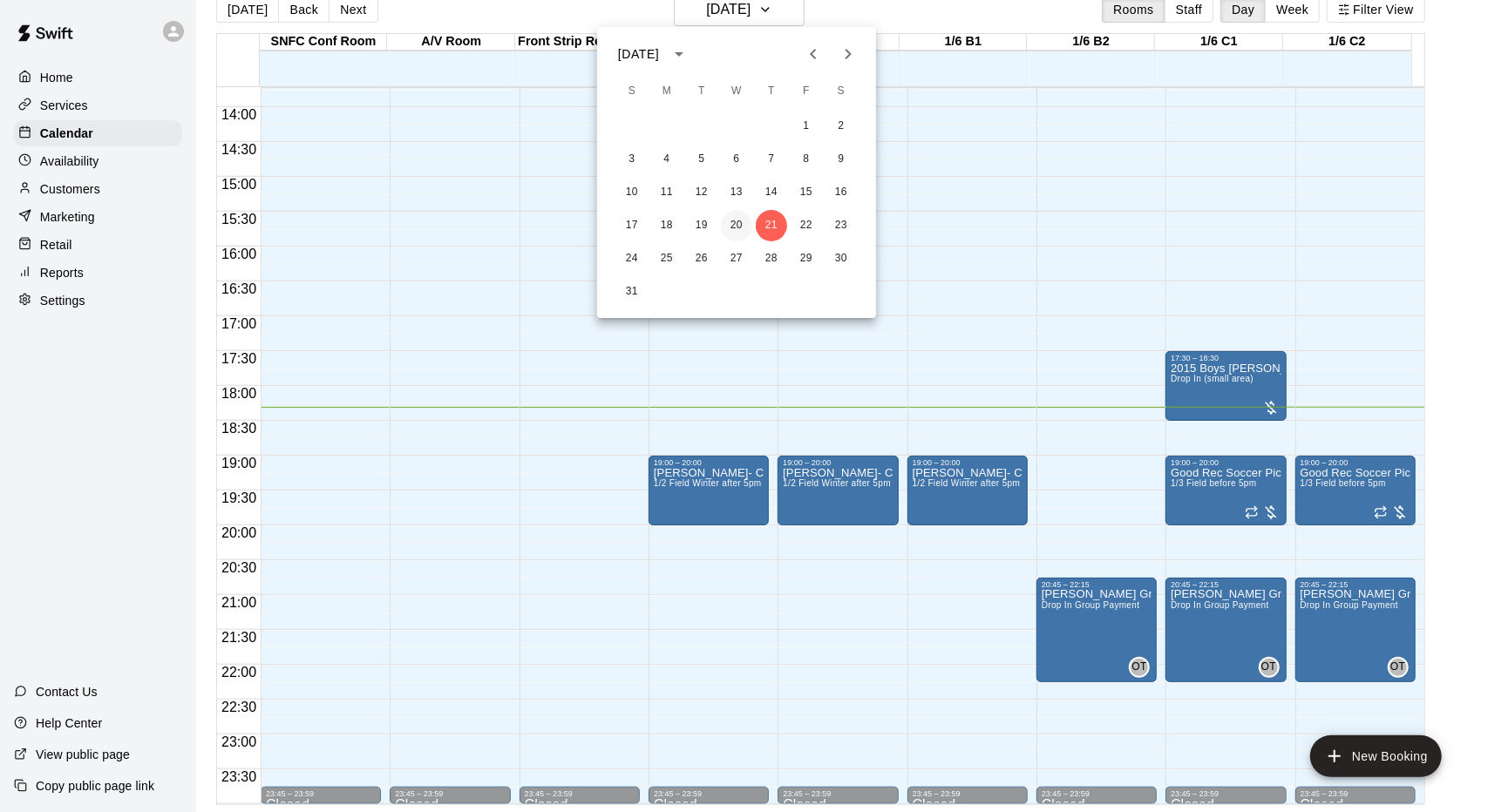
click at [743, 231] on button "20" at bounding box center [736, 226] width 32 height 32
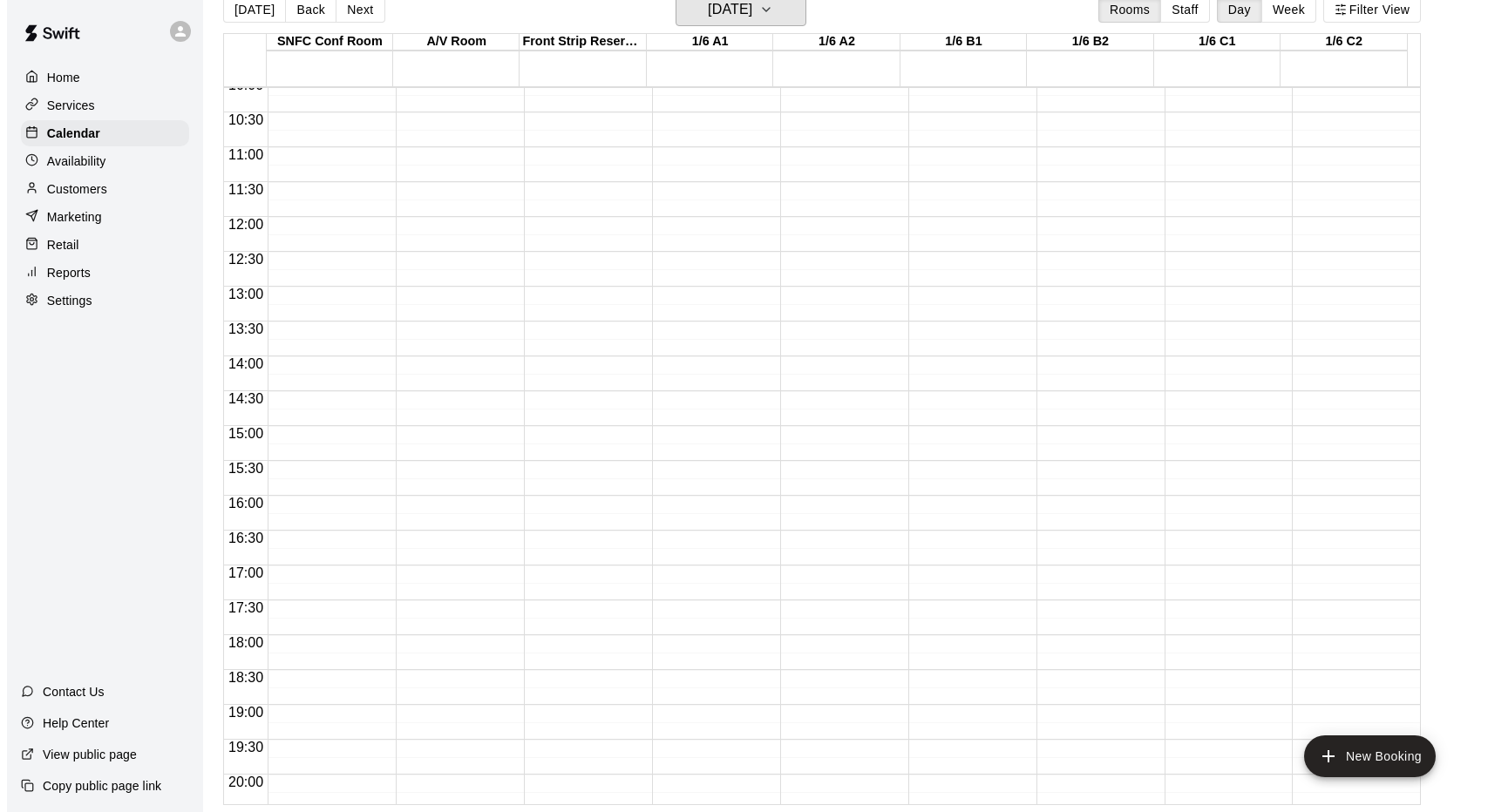
scroll to position [957, 0]
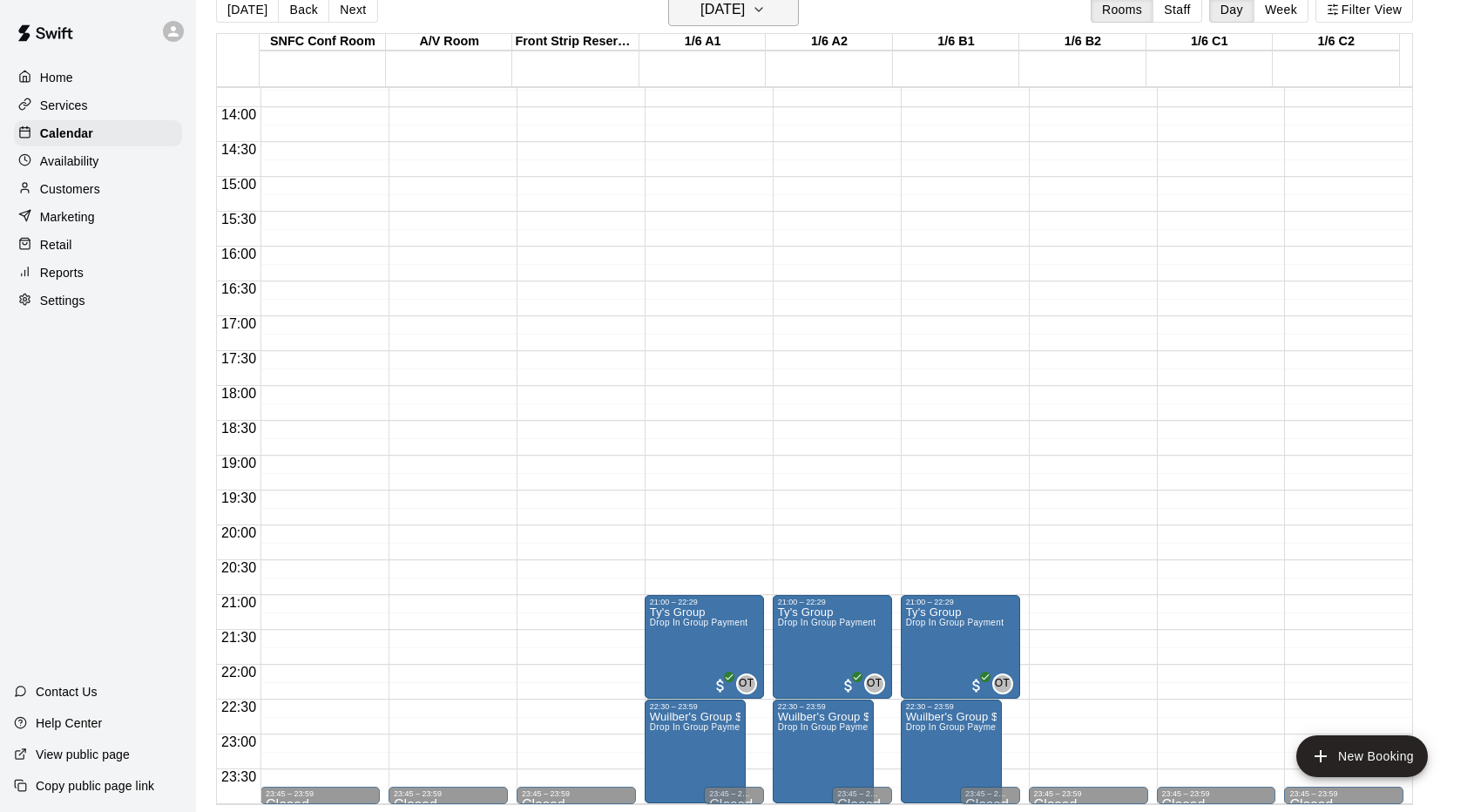
click at [745, 17] on h6 "[DATE]" at bounding box center [723, 10] width 44 height 25
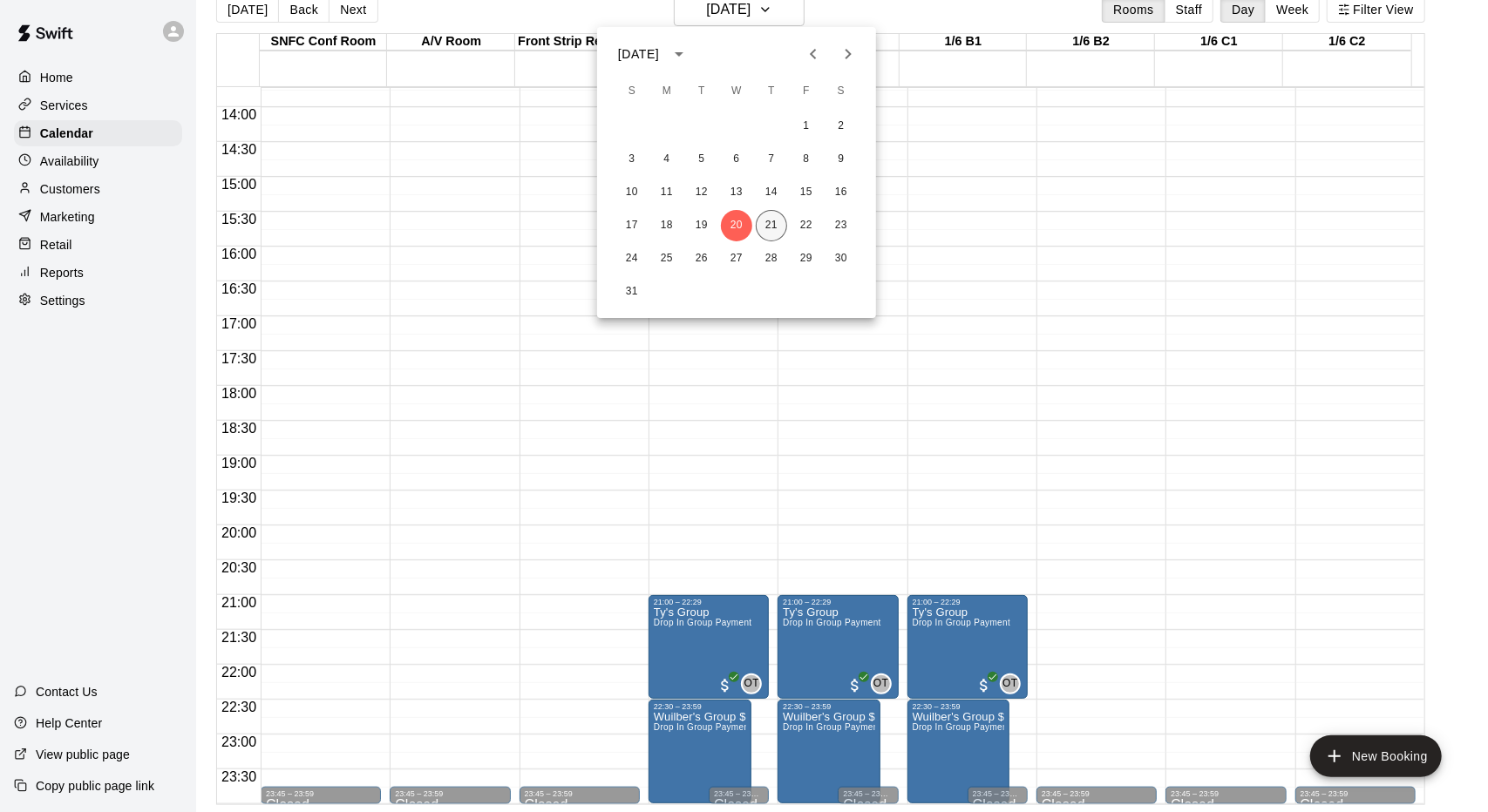
click at [777, 233] on button "21" at bounding box center [772, 226] width 32 height 32
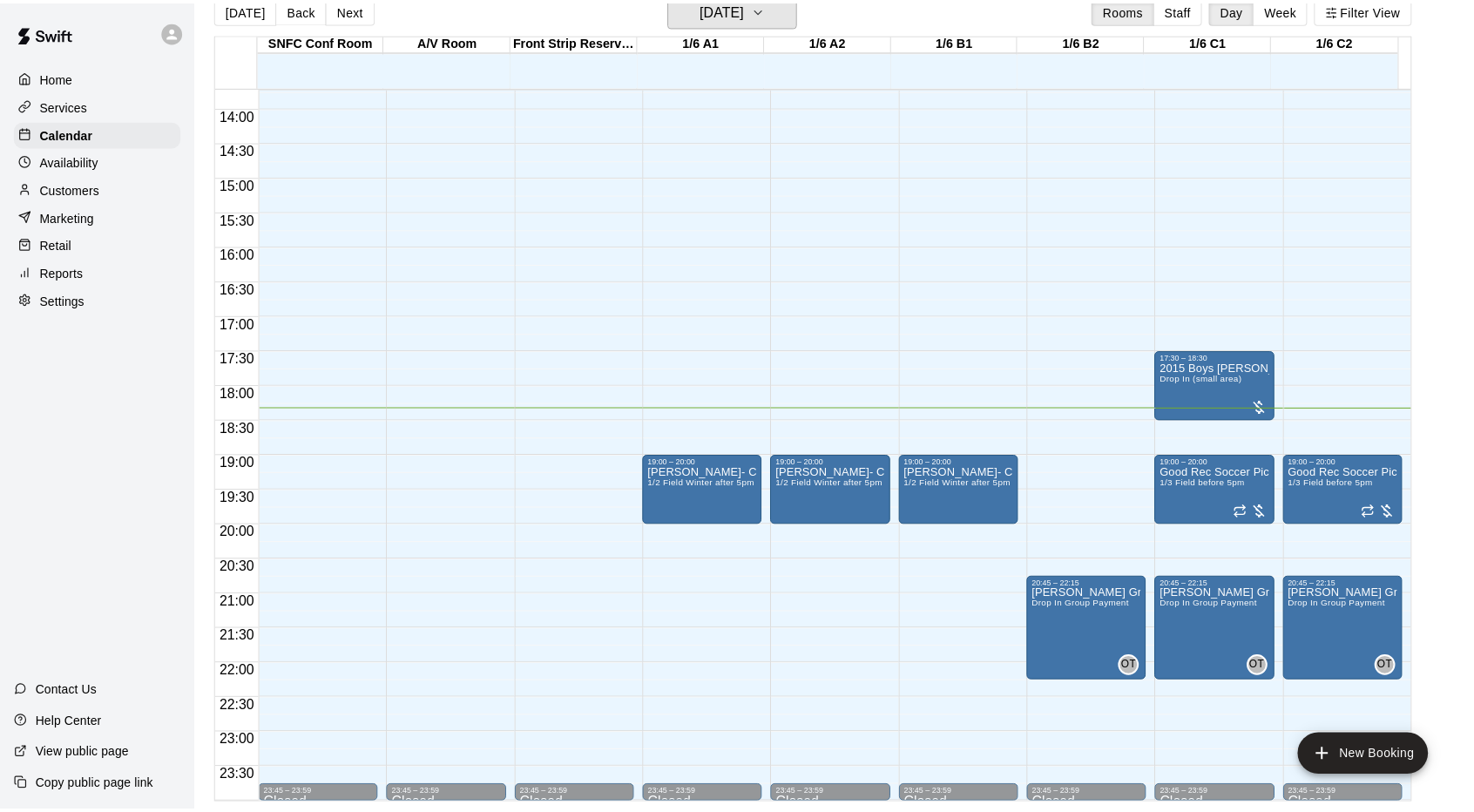
scroll to position [21, 0]
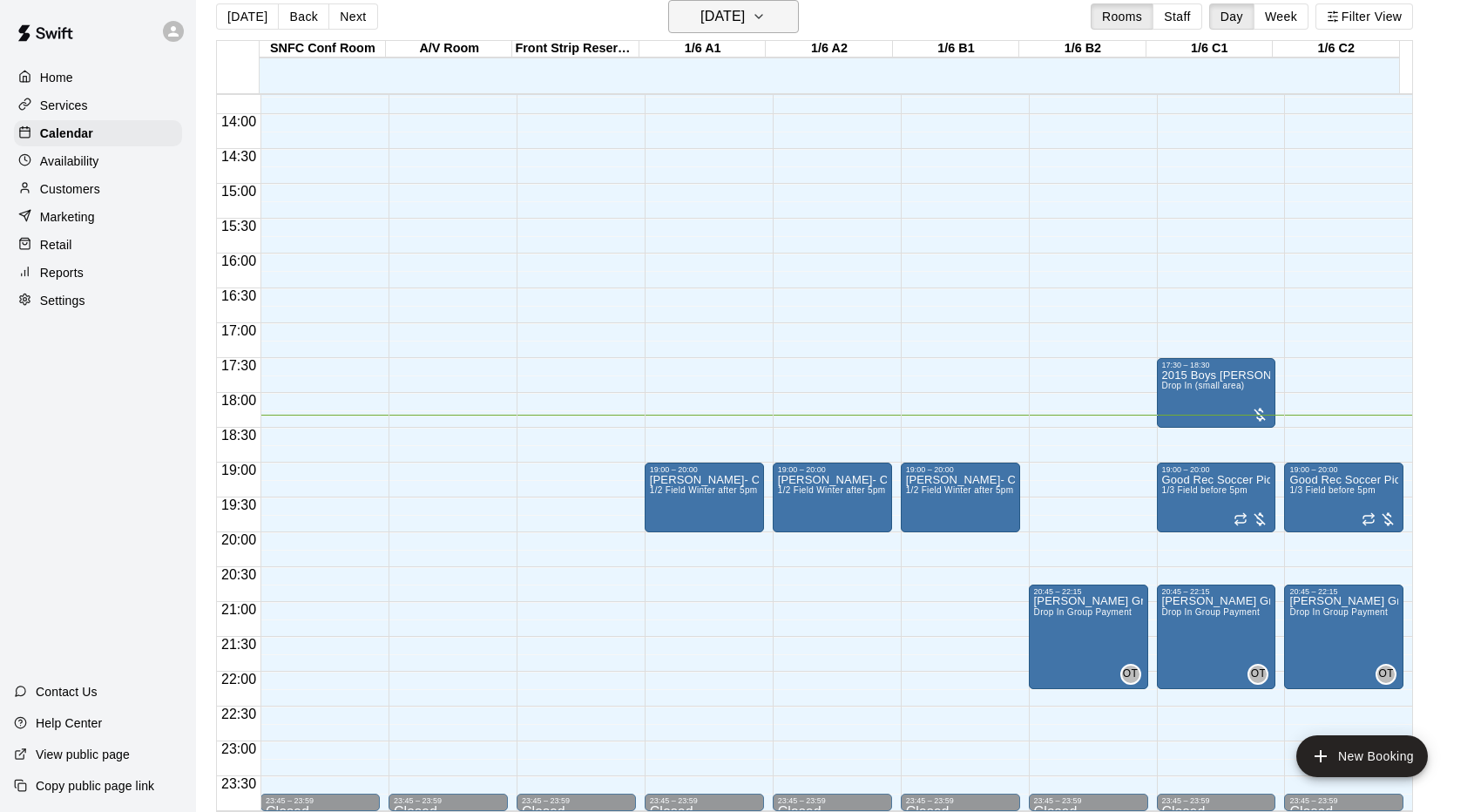
click at [745, 25] on h6 "[DATE]" at bounding box center [723, 17] width 44 height 25
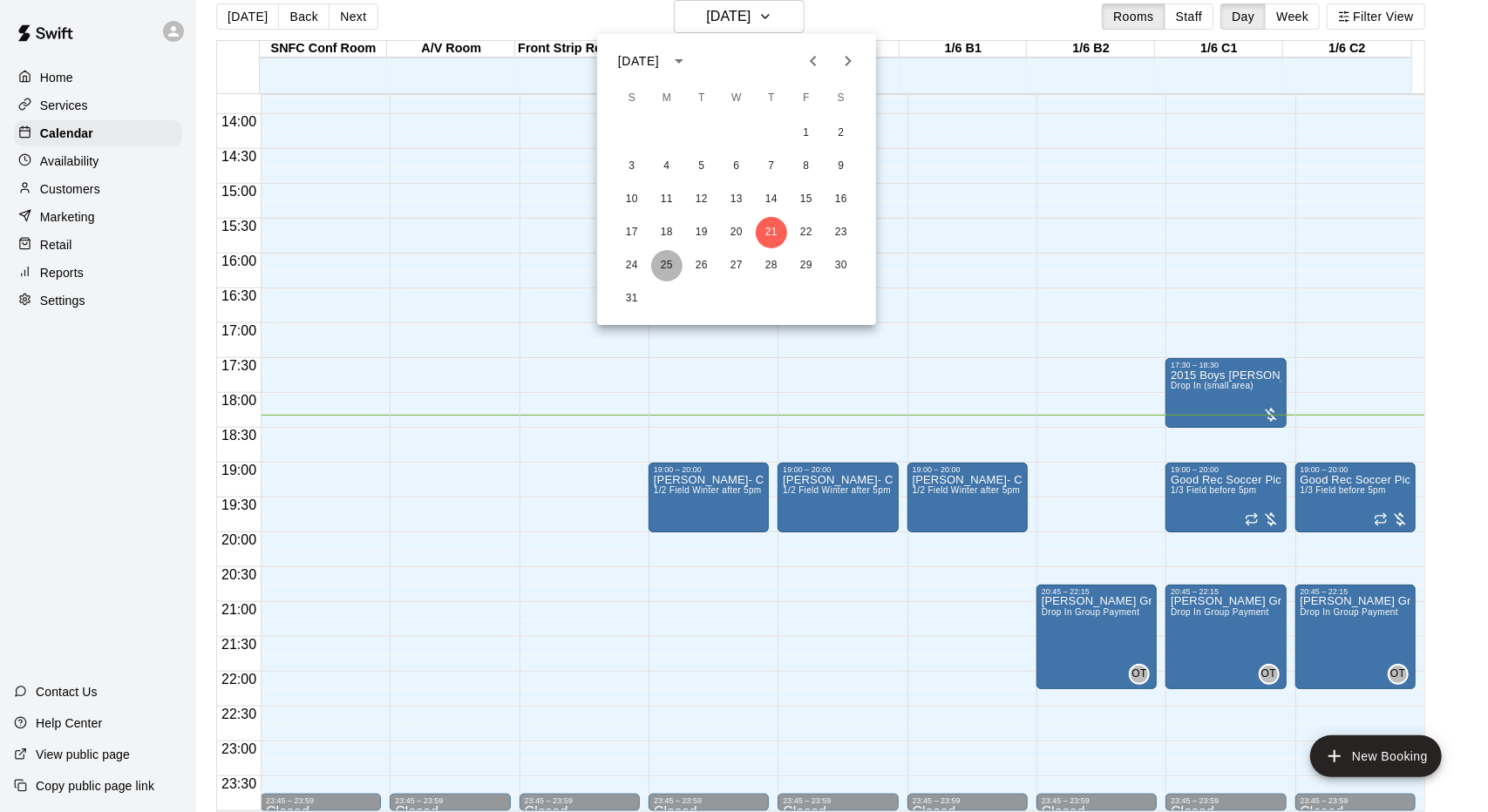
click at [673, 271] on button "25" at bounding box center [667, 266] width 32 height 32
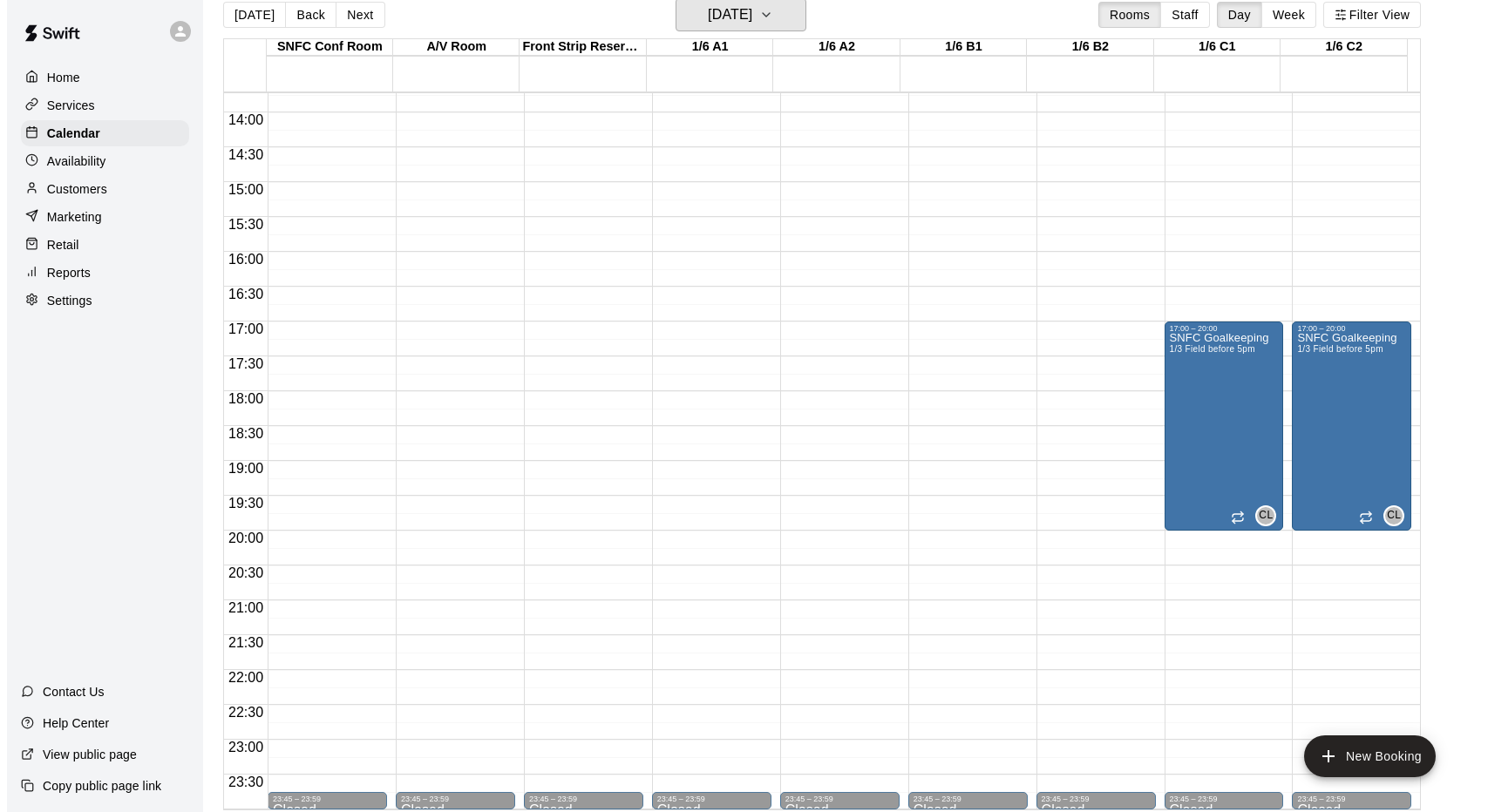
scroll to position [28, 0]
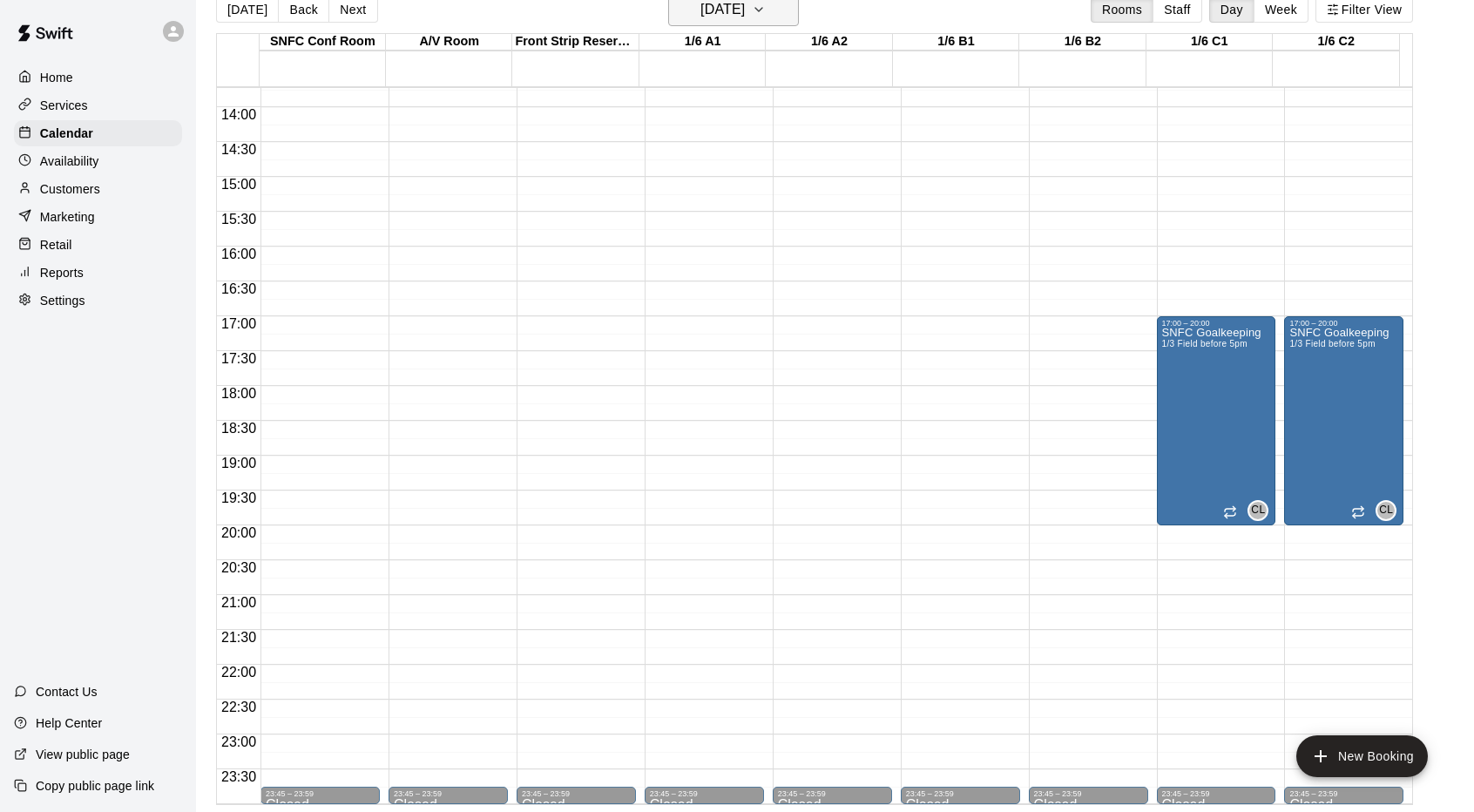
click at [766, 15] on icon "button" at bounding box center [759, 10] width 14 height 21
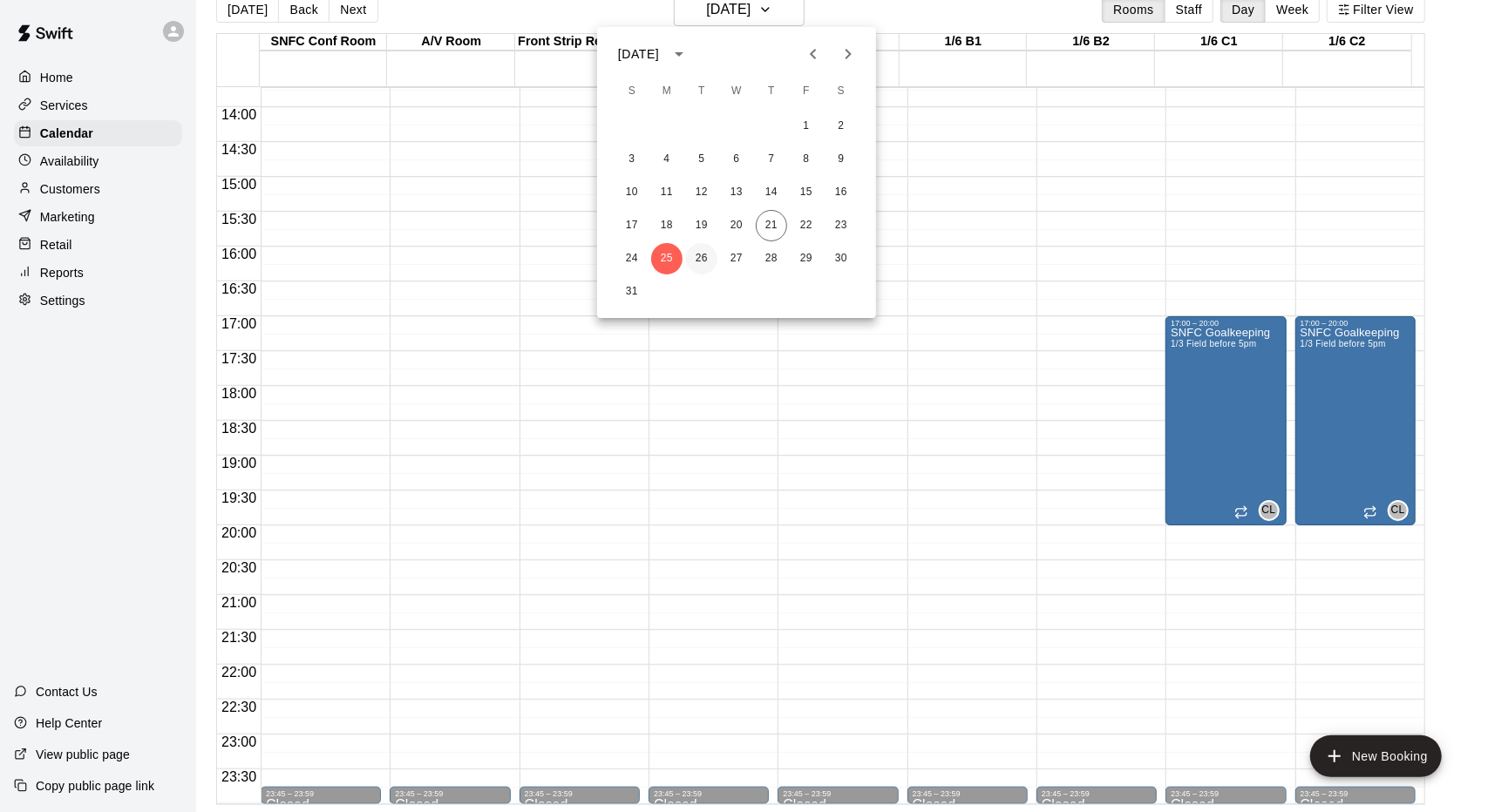
click at [709, 256] on button "26" at bounding box center [702, 259] width 32 height 32
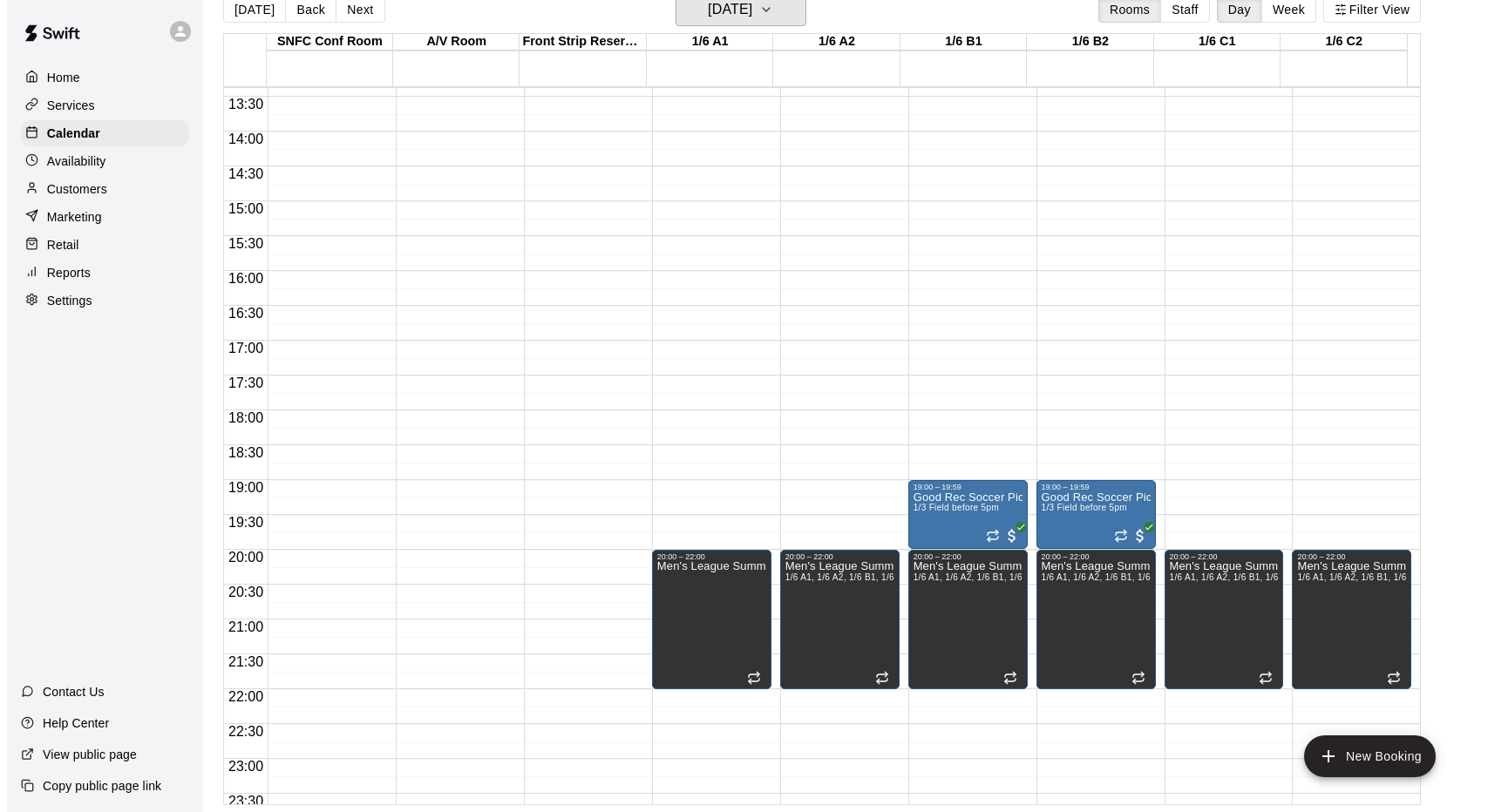
scroll to position [957, 0]
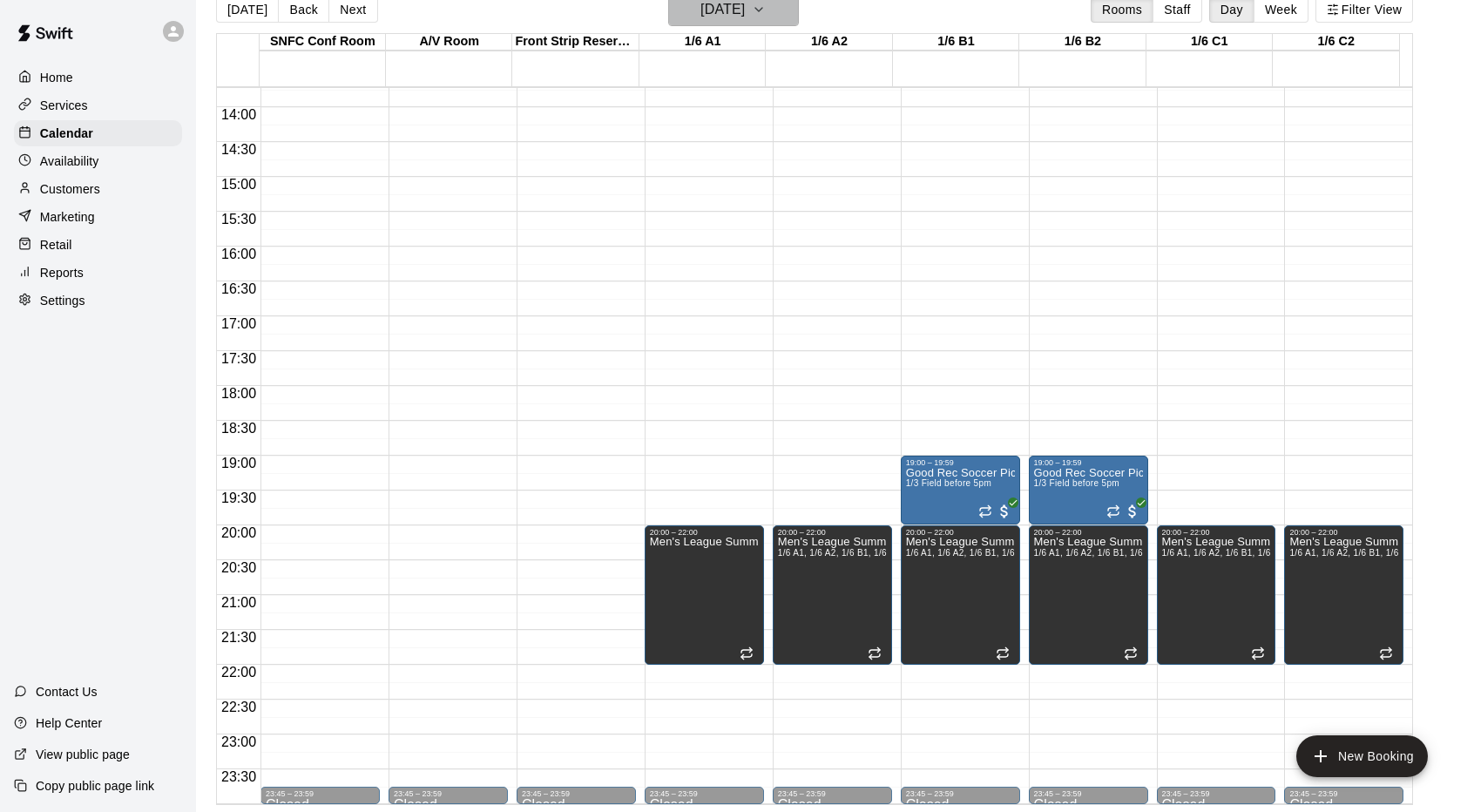
click at [745, 11] on h6 "[DATE]" at bounding box center [723, 10] width 44 height 25
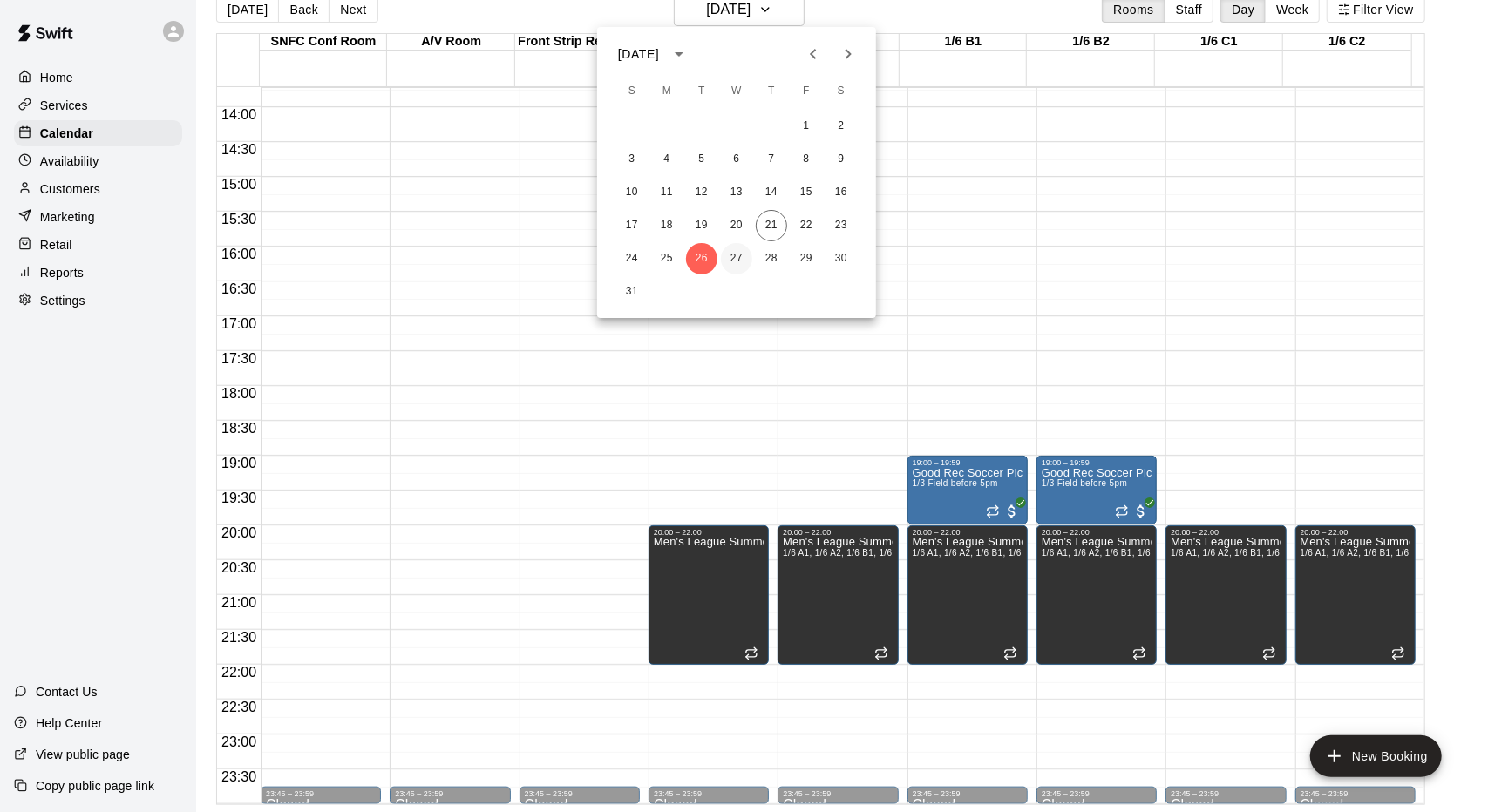
click at [729, 257] on button "27" at bounding box center [736, 259] width 32 height 32
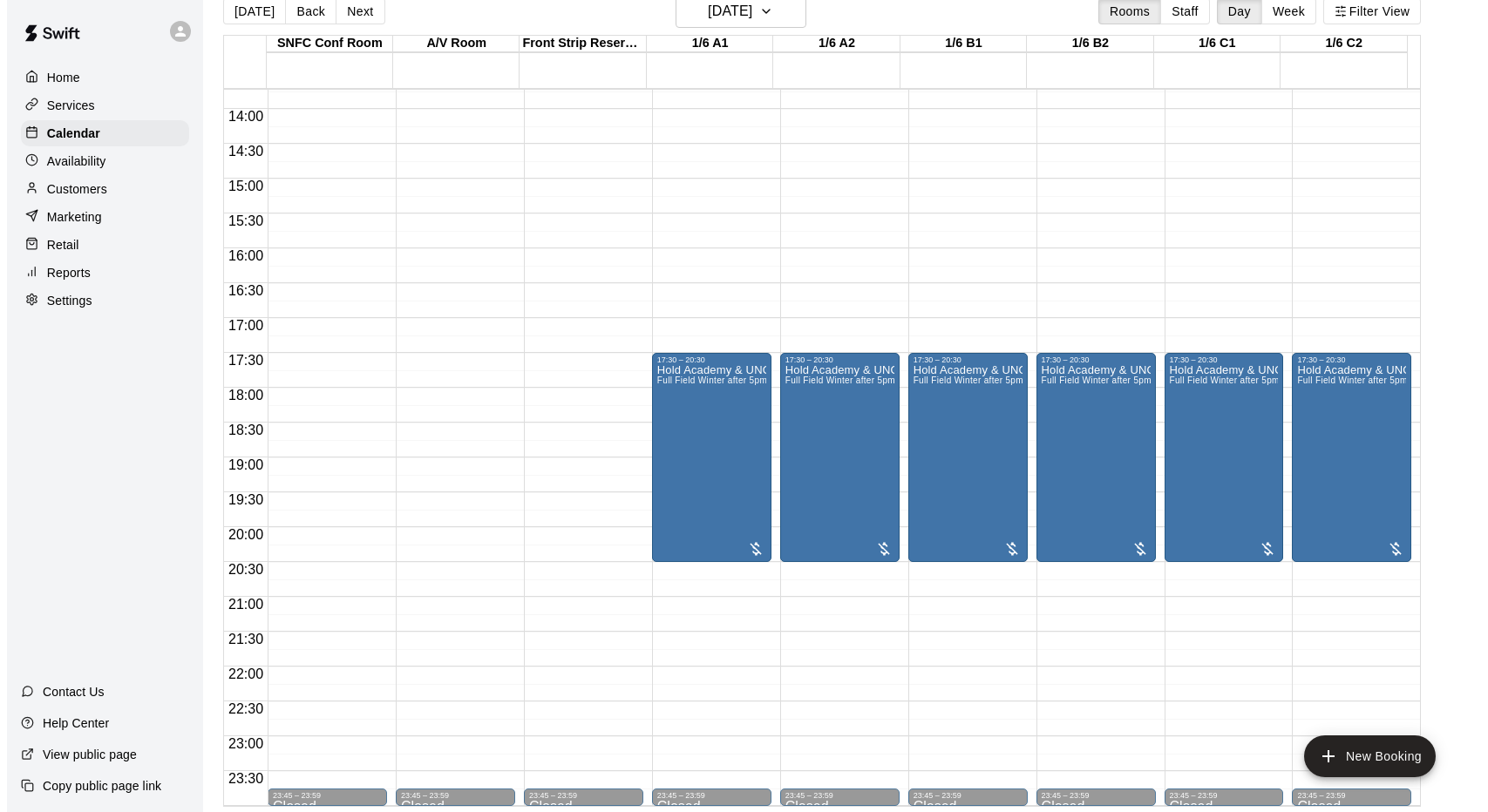
scroll to position [28, 0]
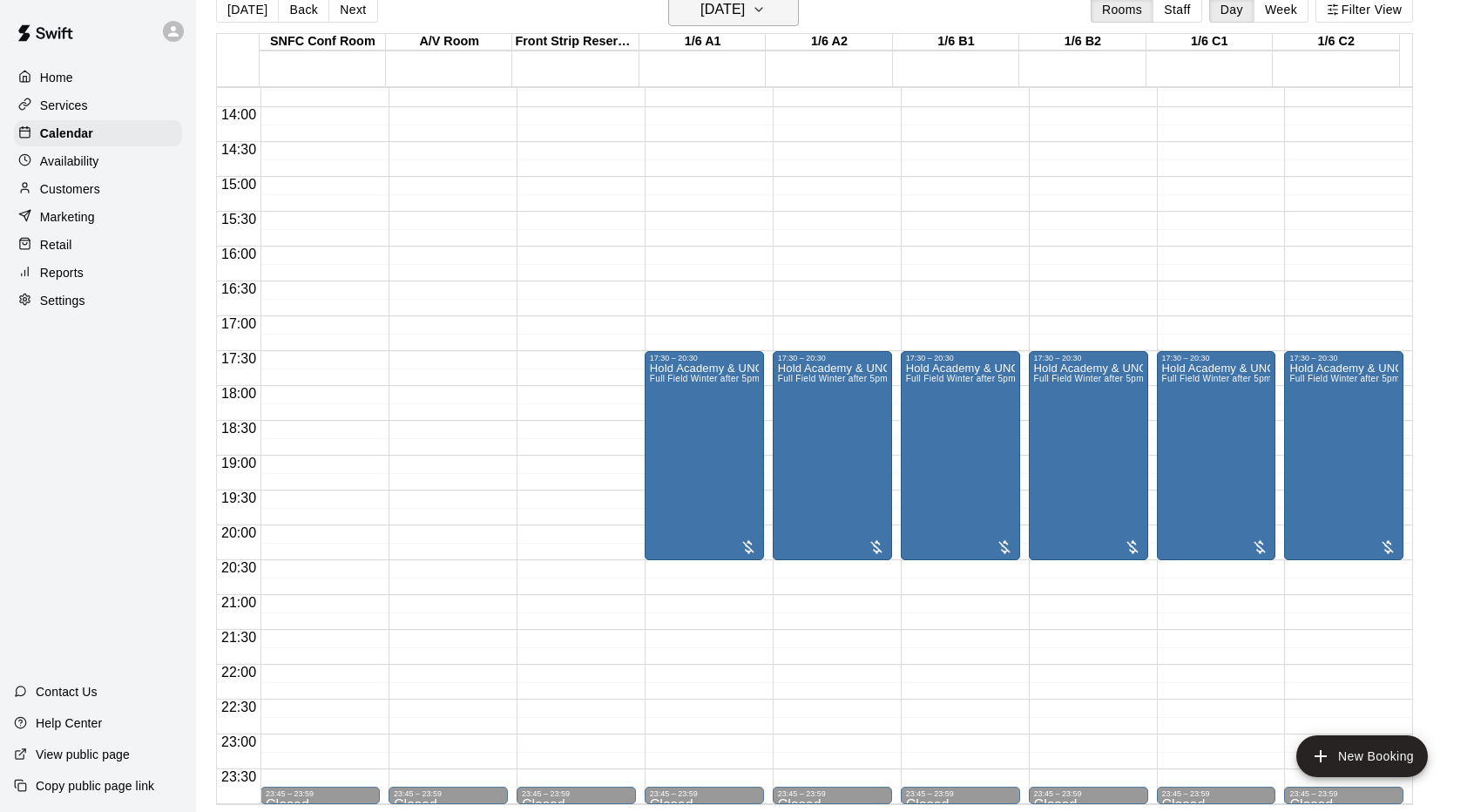
click at [745, 9] on h6 "[DATE]" at bounding box center [723, 10] width 44 height 25
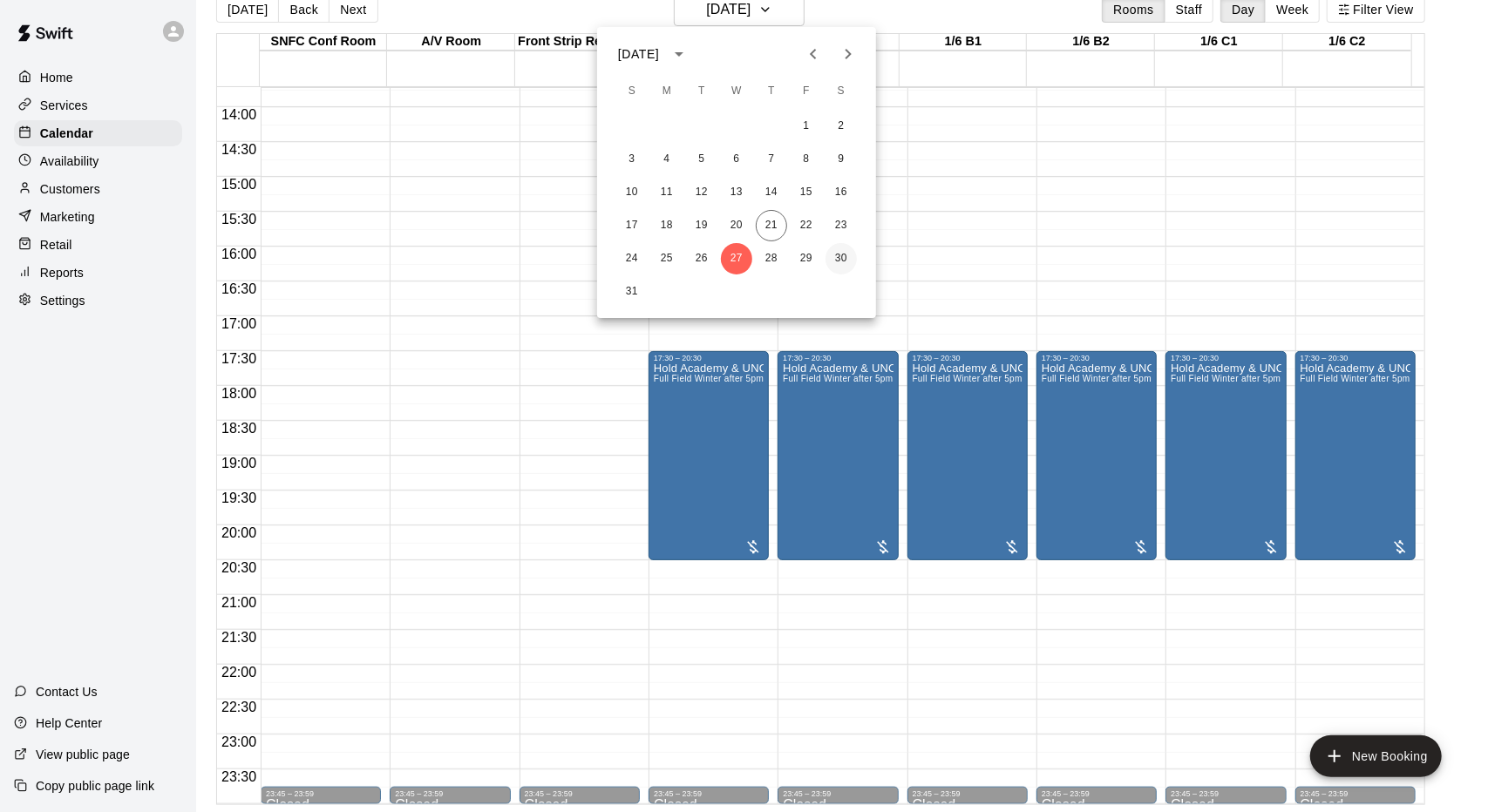
click at [842, 253] on button "30" at bounding box center [842, 259] width 32 height 32
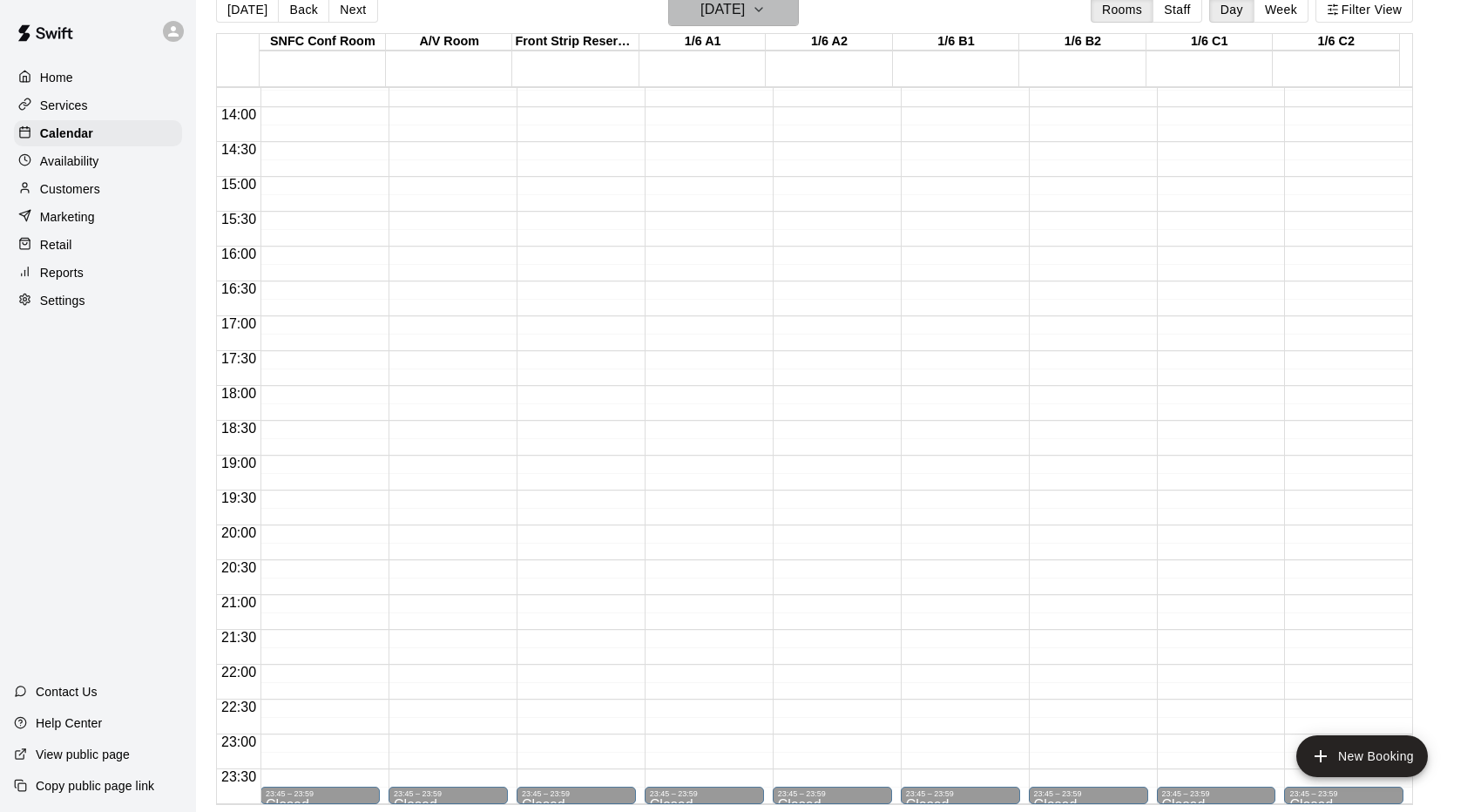
click at [766, 15] on icon "button" at bounding box center [759, 10] width 14 height 21
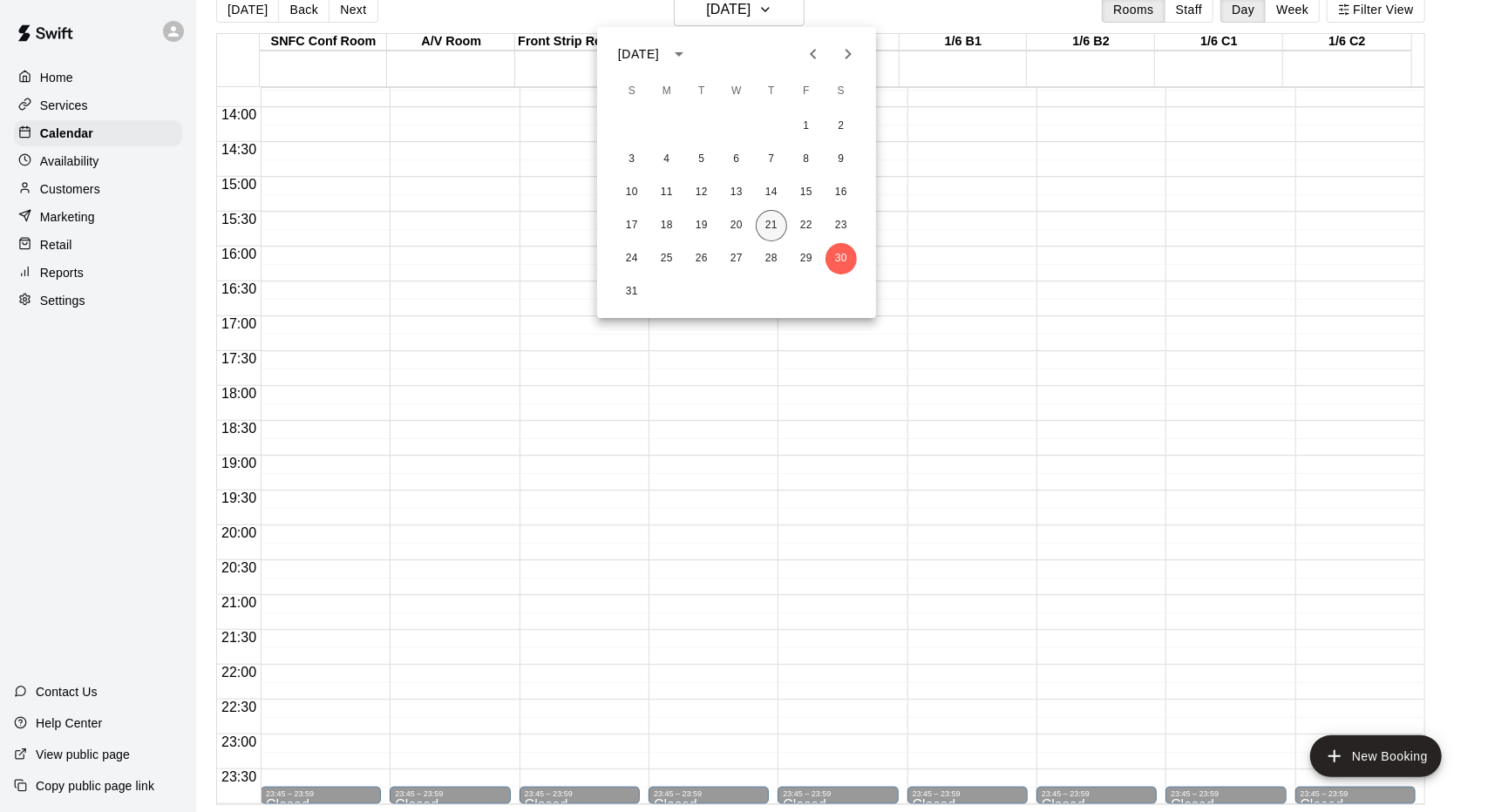
click at [767, 225] on button "21" at bounding box center [772, 226] width 32 height 32
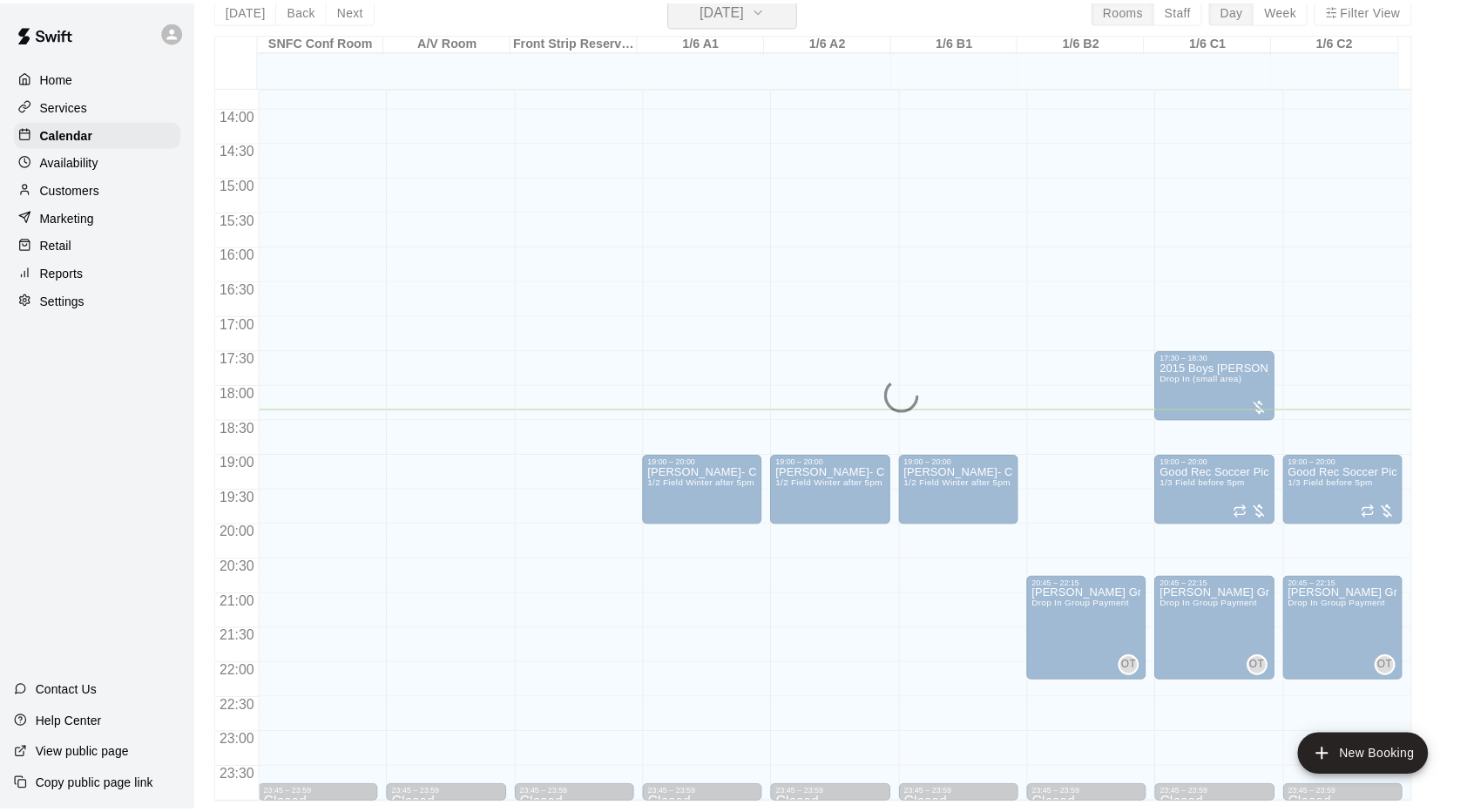
scroll to position [21, 0]
